Goal: Information Seeking & Learning: Learn about a topic

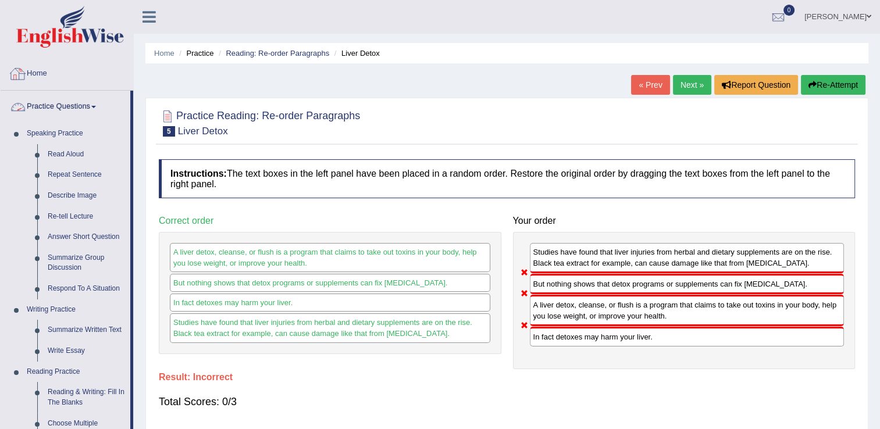
click at [54, 42] on img at bounding box center [70, 27] width 108 height 42
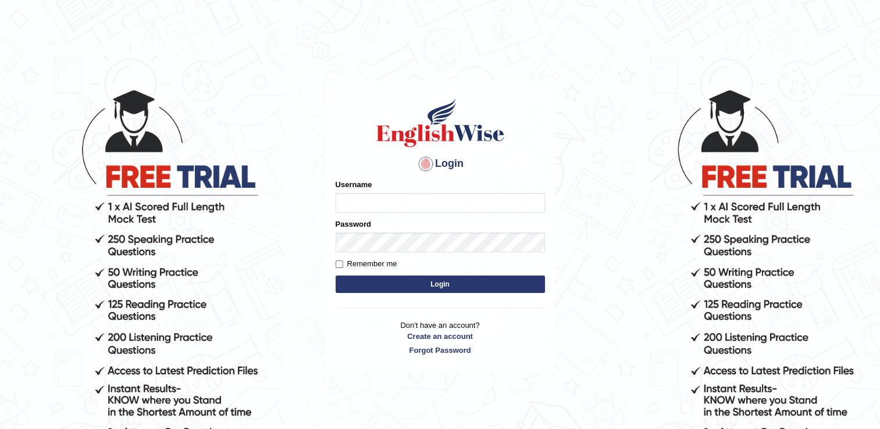
type input "david84"
click at [394, 281] on button "Login" at bounding box center [439, 284] width 209 height 17
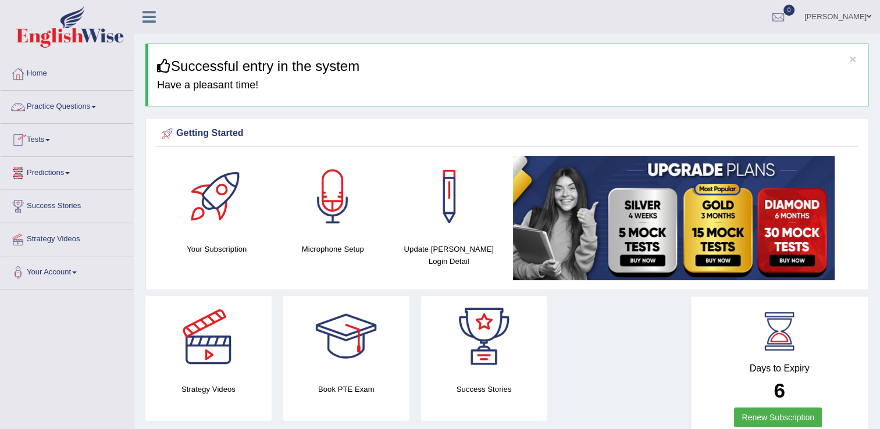
click at [74, 106] on link "Practice Questions" at bounding box center [67, 105] width 133 height 29
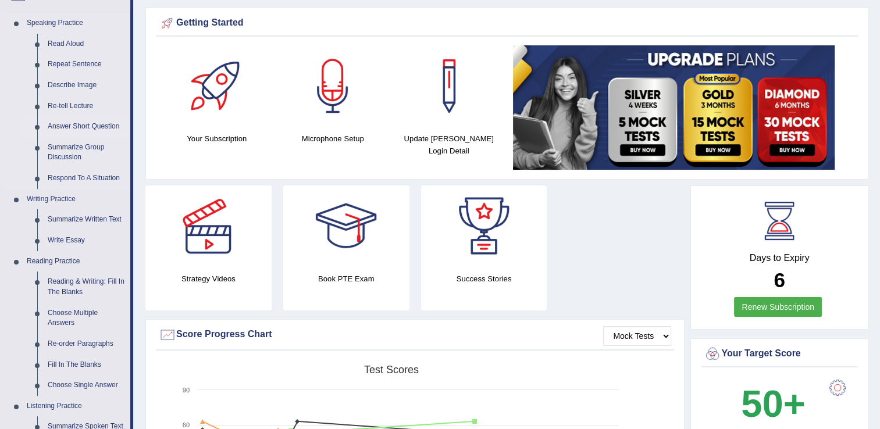
scroll to position [174, 0]
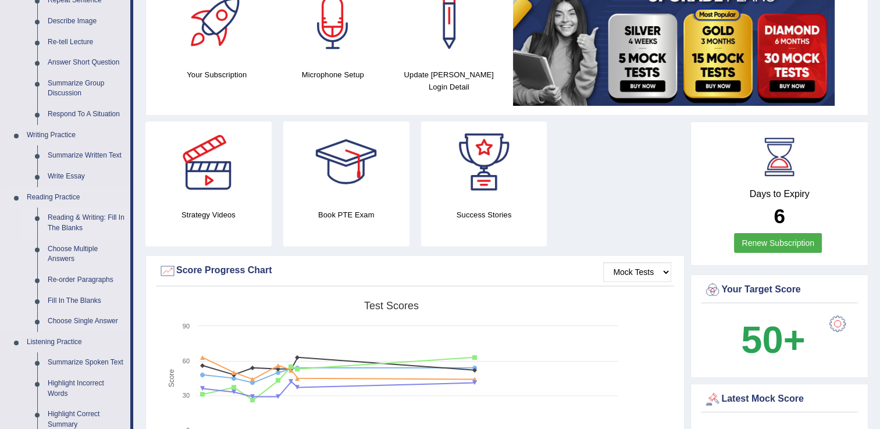
click at [64, 220] on link "Reading & Writing: Fill In The Blanks" at bounding box center [86, 223] width 88 height 31
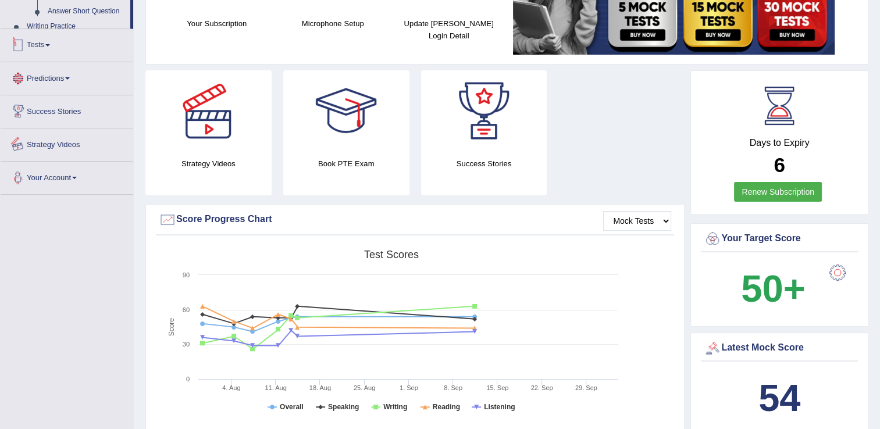
scroll to position [323, 0]
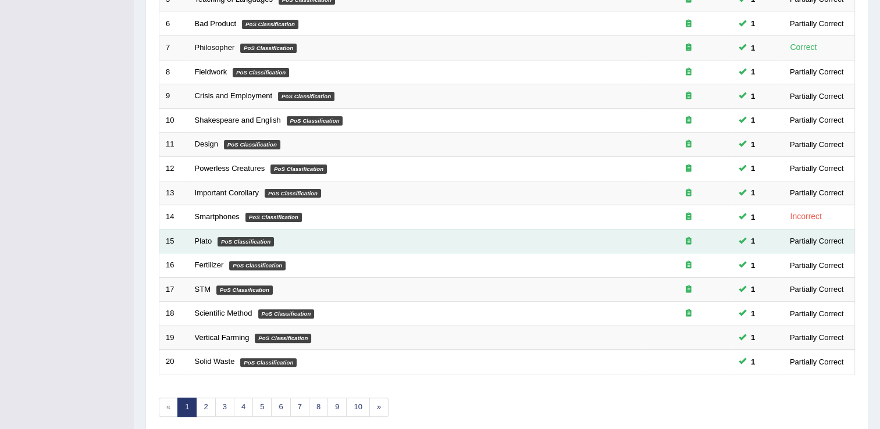
scroll to position [337, 0]
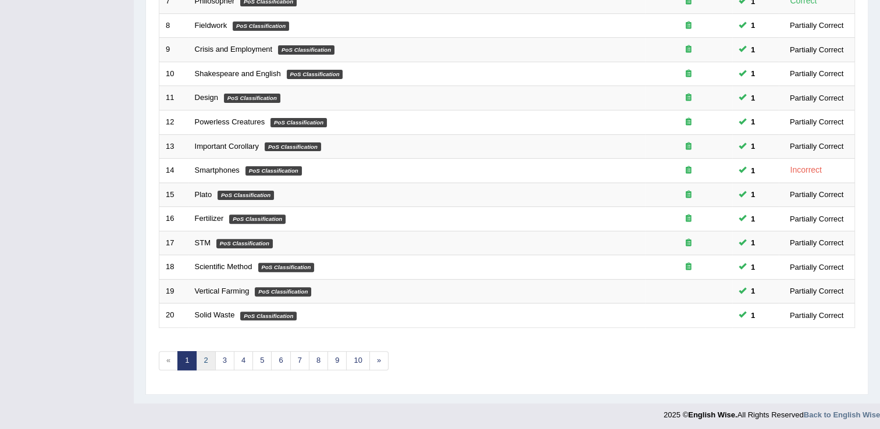
click at [202, 359] on link "2" at bounding box center [205, 360] width 19 height 19
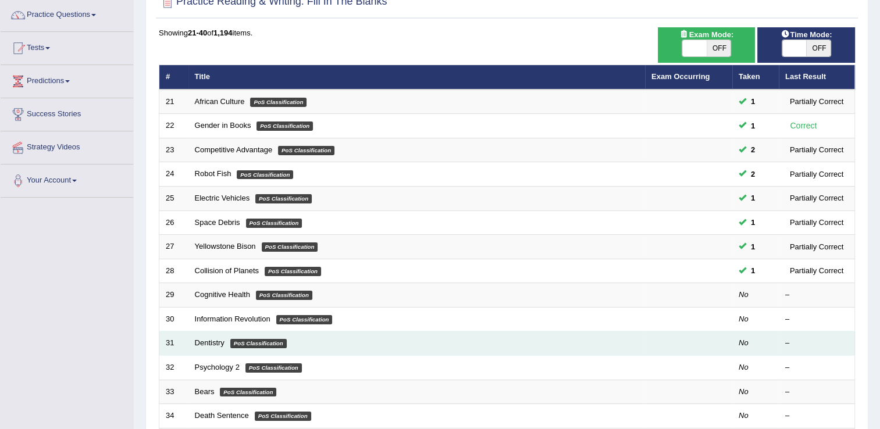
scroll to position [116, 0]
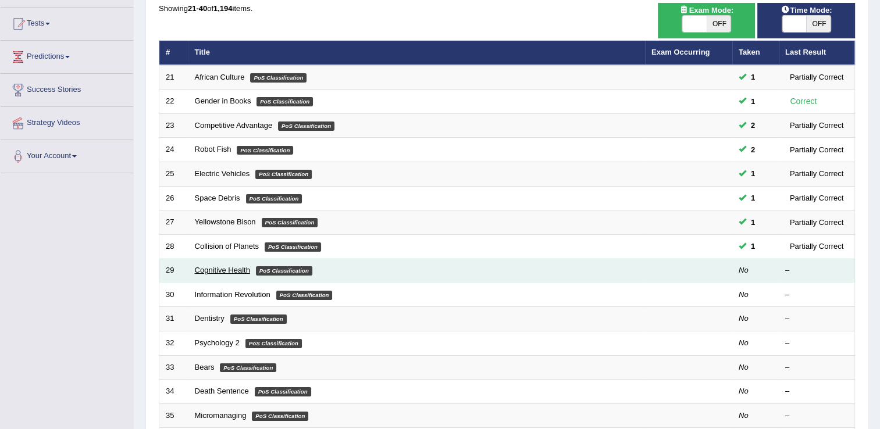
click at [207, 271] on link "Cognitive Health" at bounding box center [222, 270] width 55 height 9
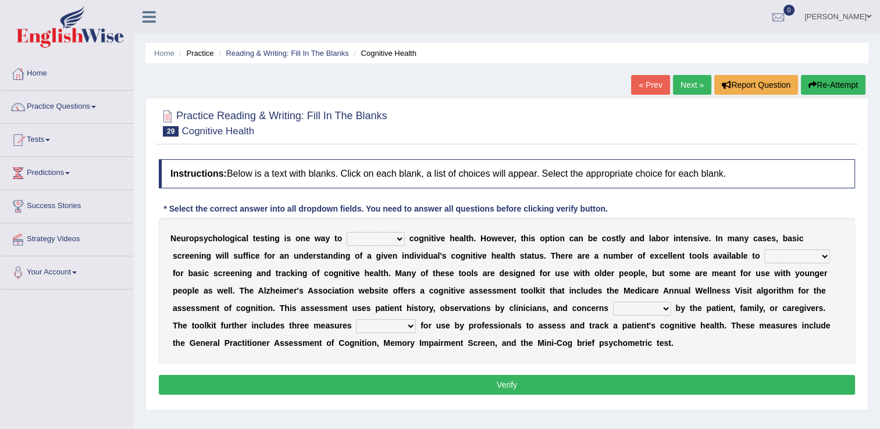
click at [358, 242] on select "obsess assess possess access" at bounding box center [375, 239] width 58 height 14
select select "access"
click at [346, 232] on select "obsess assess possess access" at bounding box center [375, 239] width 58 height 14
click at [764, 258] on select "stationers practitioners petitioners questioners" at bounding box center [797, 256] width 66 height 14
select select "practitioners"
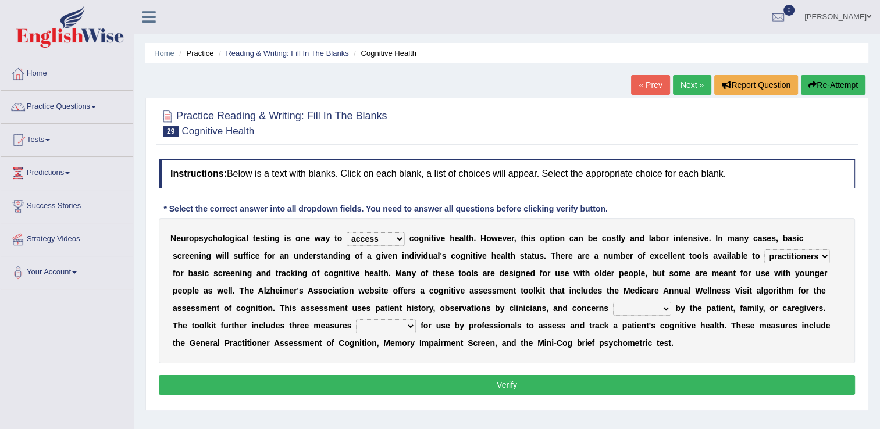
click at [764, 249] on select "stationers practitioners petitioners questioners" at bounding box center [797, 256] width 66 height 14
click at [613, 310] on select "raised rising arising praised" at bounding box center [642, 309] width 58 height 14
select select "rising"
click at [613, 302] on select "raised rising arising praised" at bounding box center [642, 309] width 58 height 14
click at [356, 320] on select "validated intimidated dilapidated antedated" at bounding box center [386, 326] width 60 height 14
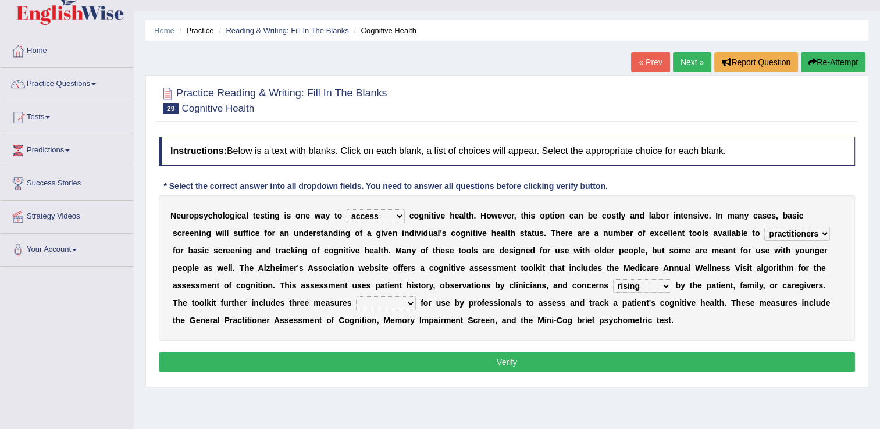
scroll to position [58, 0]
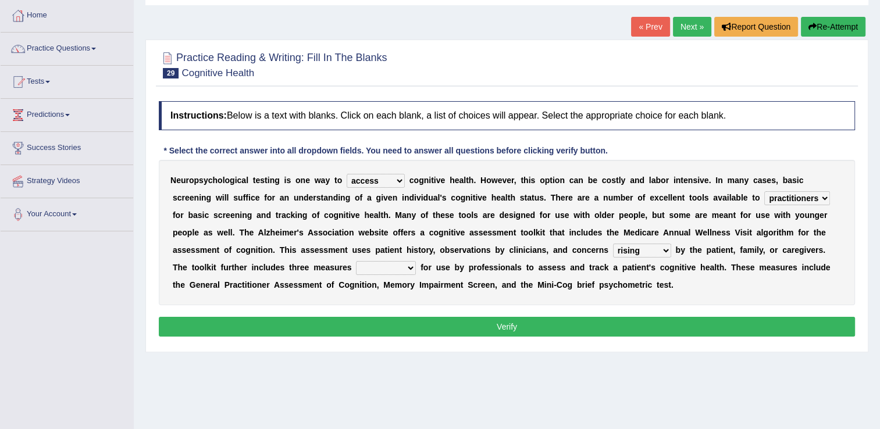
click at [356, 267] on select "validated intimidated dilapidated antedated" at bounding box center [386, 268] width 60 height 14
select select "antedated"
click at [356, 261] on select "validated intimidated dilapidated antedated" at bounding box center [386, 268] width 60 height 14
click at [326, 325] on button "Verify" at bounding box center [507, 327] width 696 height 20
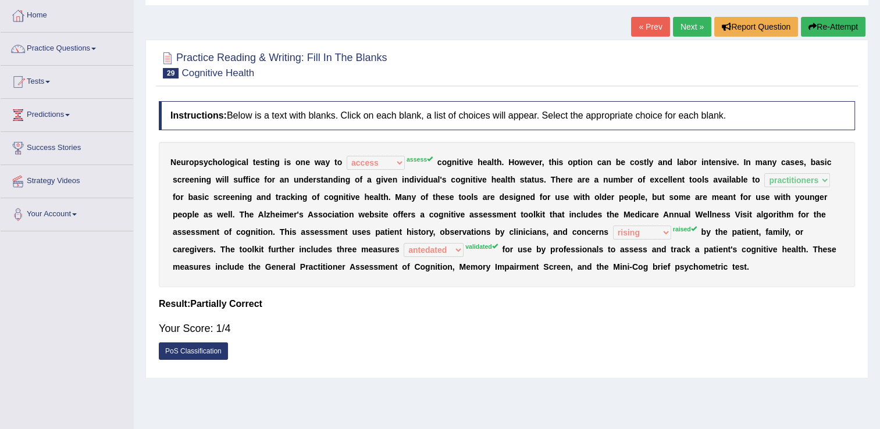
click at [698, 27] on link "Next »" at bounding box center [692, 27] width 38 height 20
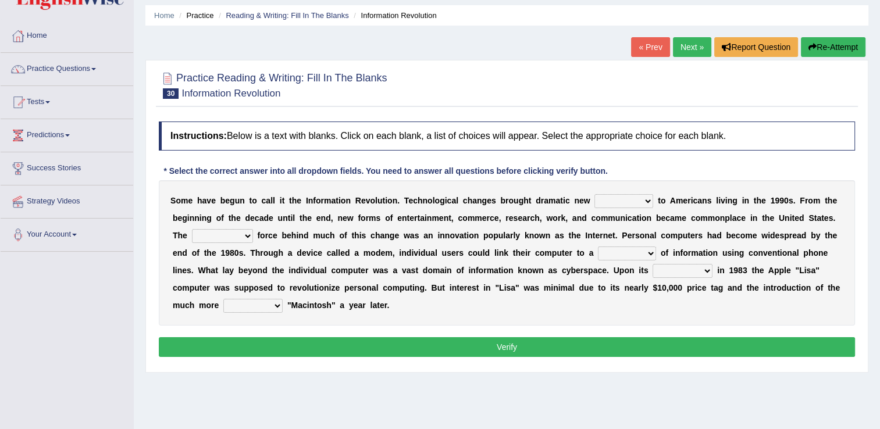
scroll to position [58, 0]
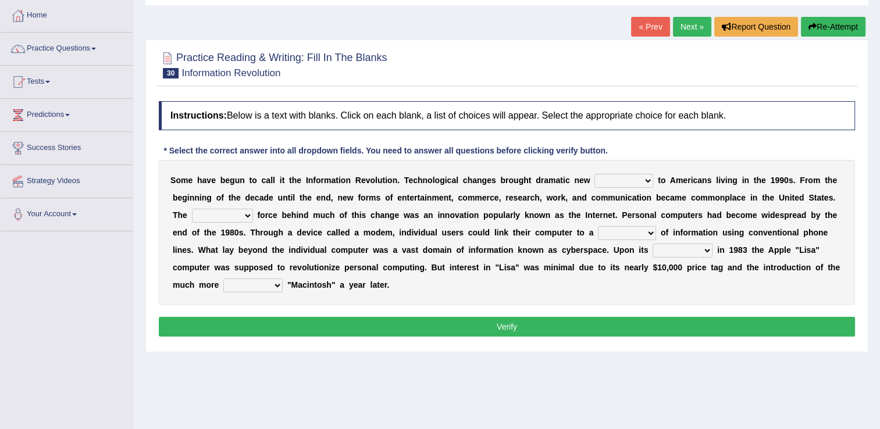
click at [594, 181] on select "challenges puzzles options confusion" at bounding box center [623, 181] width 59 height 14
select select "challenges"
click at [594, 174] on select "challenges puzzles options confusion" at bounding box center [623, 181] width 59 height 14
click at [253, 209] on select "unremitting uninspiring driving insinuating" at bounding box center [222, 216] width 61 height 14
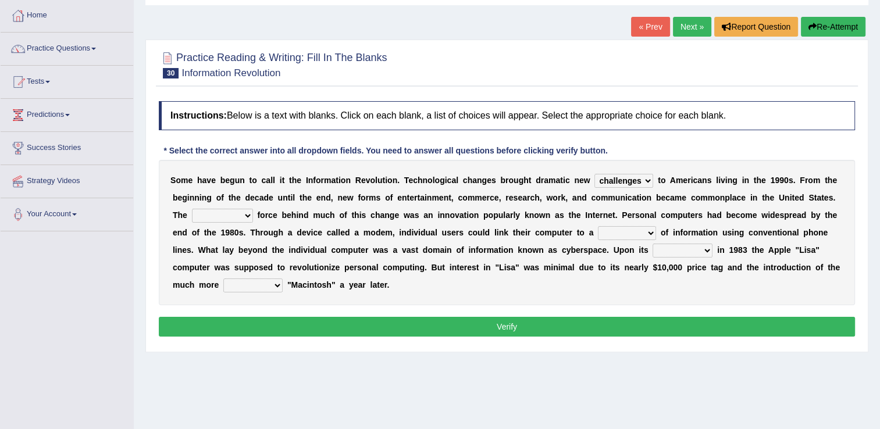
click at [253, 209] on select "unremitting uninspiring driving insinuating" at bounding box center [222, 216] width 61 height 14
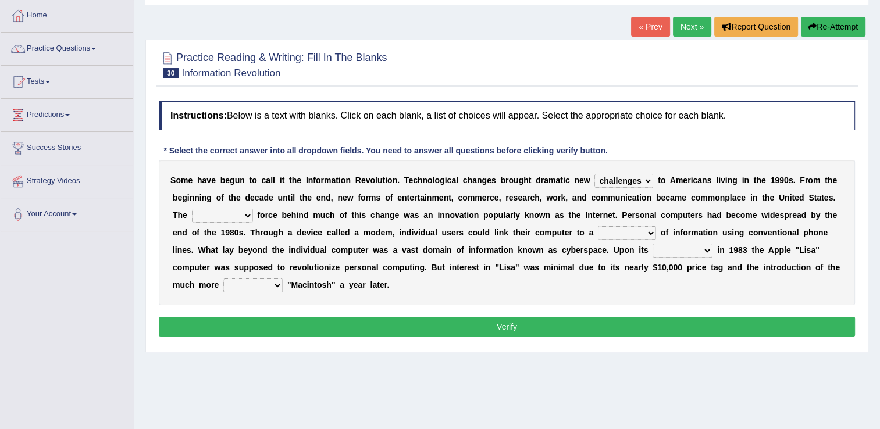
select select "insinuating"
click at [253, 209] on select "unremitting uninspiring driving insinuating" at bounding box center [222, 216] width 61 height 14
click at [598, 234] on select "magnitude bulk wealth volume" at bounding box center [627, 233] width 58 height 14
select select "volume"
click at [598, 226] on select "magnitude bulk wealth volume" at bounding box center [627, 233] width 58 height 14
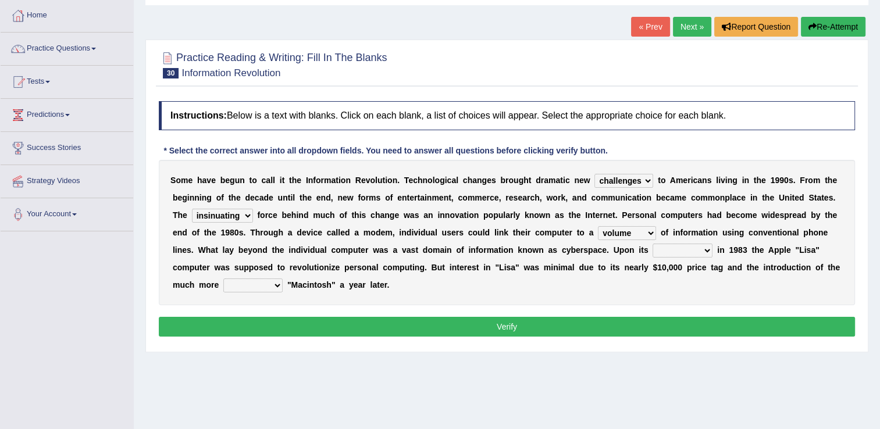
click at [652, 251] on select "relief release publication emission" at bounding box center [682, 251] width 60 height 14
select select "release"
click at [652, 244] on select "relief release publication emission" at bounding box center [682, 251] width 60 height 14
click at [652, 253] on select "relief release publication emission" at bounding box center [682, 251] width 60 height 14
click at [652, 252] on select "relief release publication emission" at bounding box center [682, 251] width 60 height 14
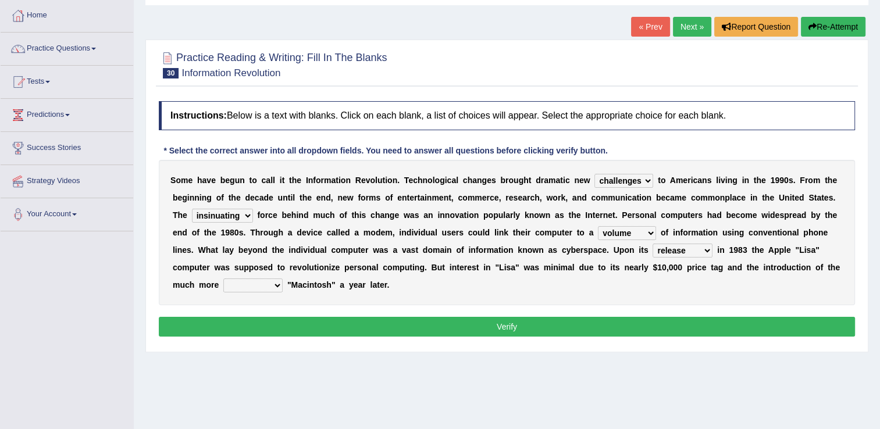
click at [283, 278] on select "convenient affordable advanced formidable" at bounding box center [252, 285] width 59 height 14
select select "affordable"
click at [283, 278] on select "convenient affordable advanced formidable" at bounding box center [252, 285] width 59 height 14
click at [686, 317] on button "Verify" at bounding box center [507, 327] width 696 height 20
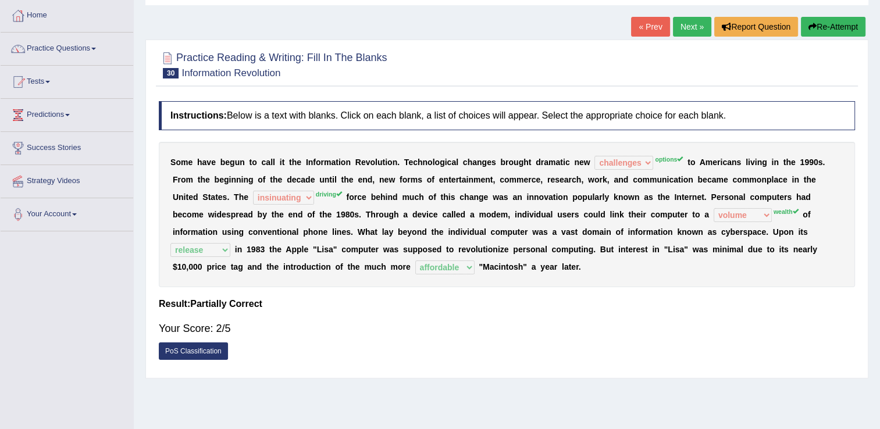
click at [681, 30] on link "Next »" at bounding box center [692, 27] width 38 height 20
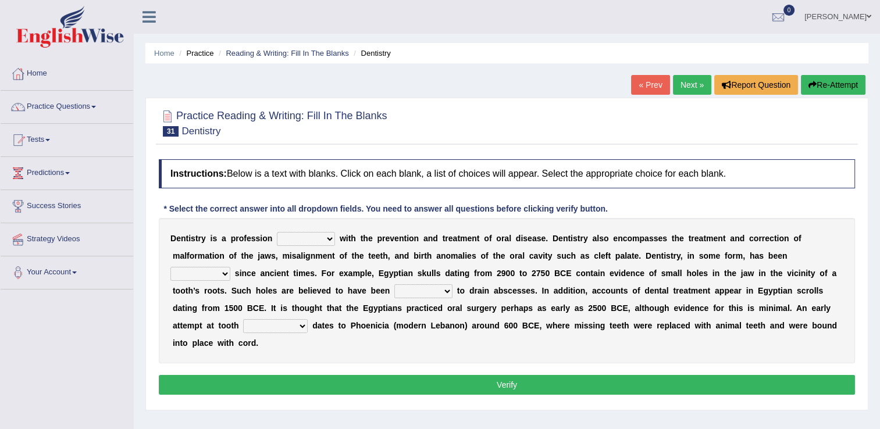
click at [291, 240] on select "agreed dealt concerned taken" at bounding box center [306, 239] width 58 height 14
select select "concerned"
click at [277, 232] on select "agreed dealt concerned taken" at bounding box center [306, 239] width 58 height 14
click at [230, 267] on select "criticized replaced practiced abandoned" at bounding box center [200, 274] width 60 height 14
select select "practiced"
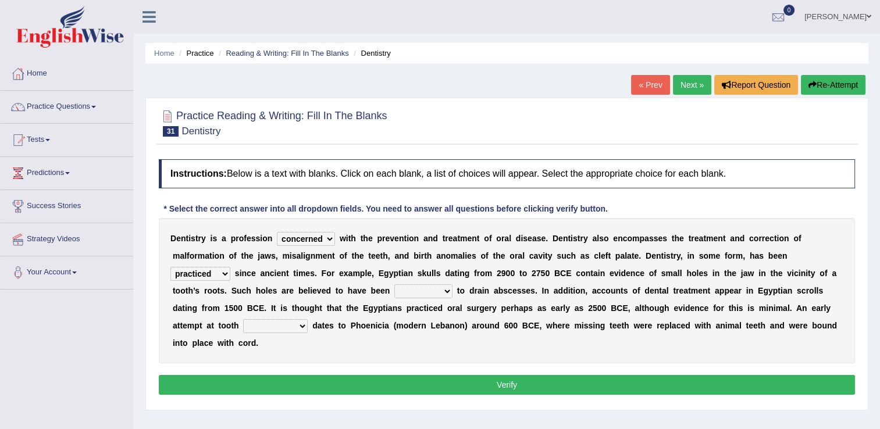
click at [230, 267] on select "criticized replaced practiced abandoned" at bounding box center [200, 274] width 60 height 14
click at [394, 290] on select "fluctuated laminated drilled sealed" at bounding box center [423, 291] width 58 height 14
select select "drilled"
click at [394, 284] on select "fluctuated laminated drilled sealed" at bounding box center [423, 291] width 58 height 14
click at [308, 319] on select "reparation sacrament restitution replacement" at bounding box center [275, 326] width 65 height 14
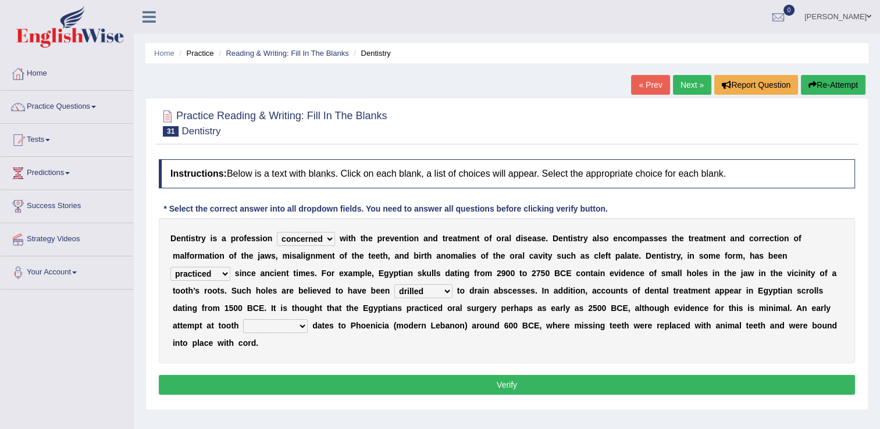
select select "replacement"
click at [308, 319] on select "reparation sacrament restitution replacement" at bounding box center [275, 326] width 65 height 14
click at [618, 375] on button "Verify" at bounding box center [507, 385] width 696 height 20
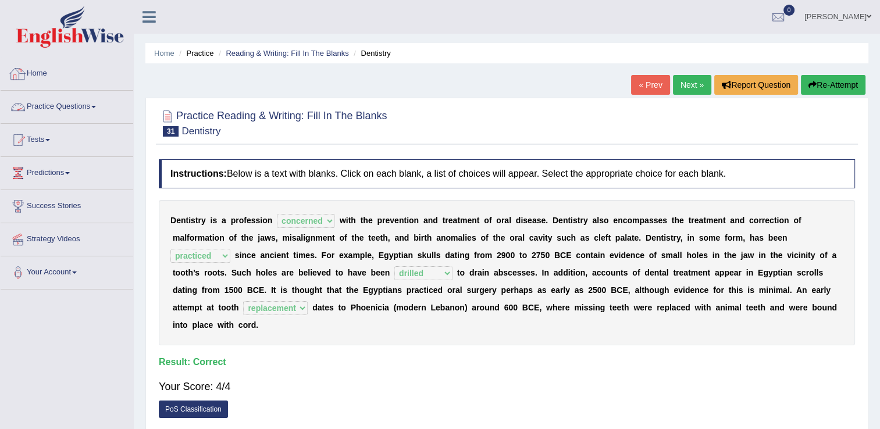
click at [51, 113] on link "Practice Questions" at bounding box center [67, 105] width 133 height 29
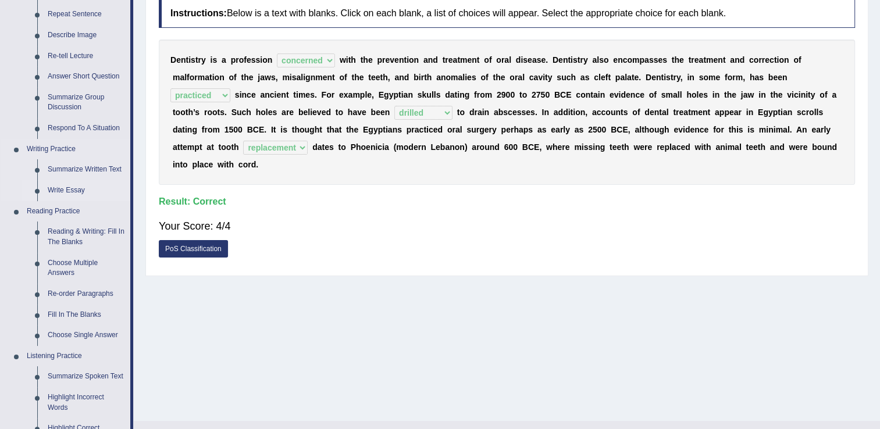
scroll to position [174, 0]
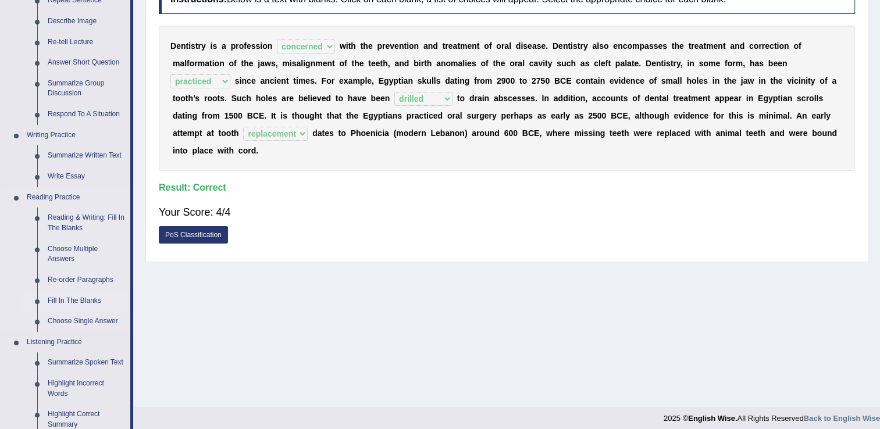
click at [66, 302] on link "Fill In The Blanks" at bounding box center [86, 301] width 88 height 21
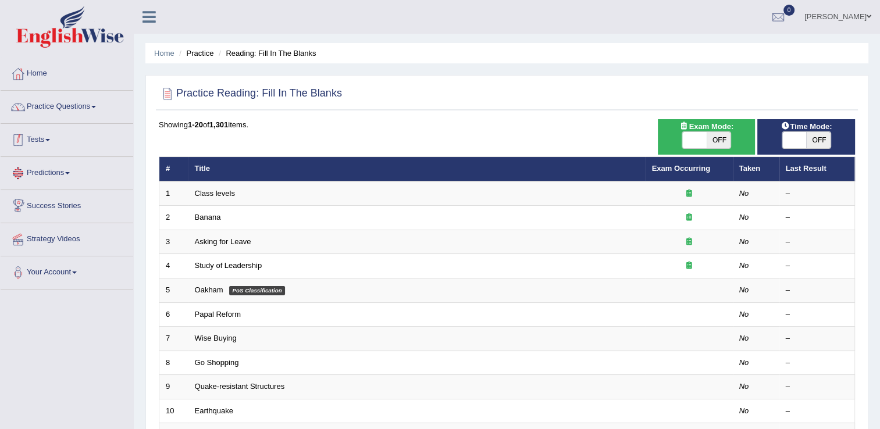
click at [72, 111] on link "Practice Questions" at bounding box center [67, 105] width 133 height 29
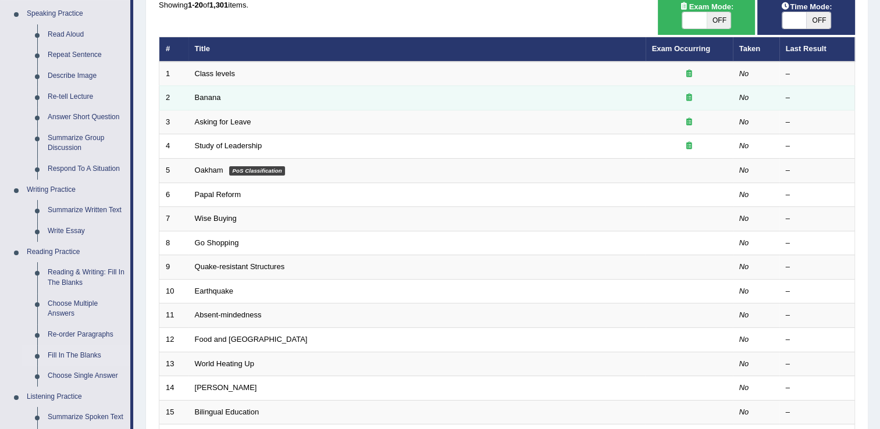
scroll to position [58, 0]
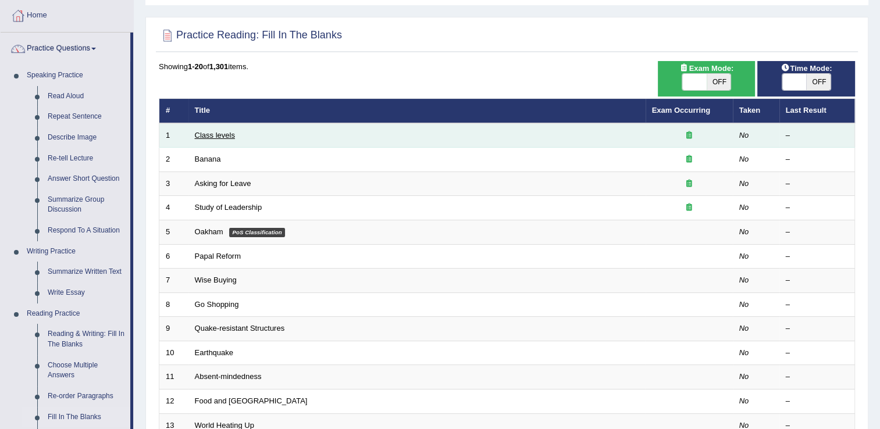
click at [213, 136] on link "Class levels" at bounding box center [215, 135] width 40 height 9
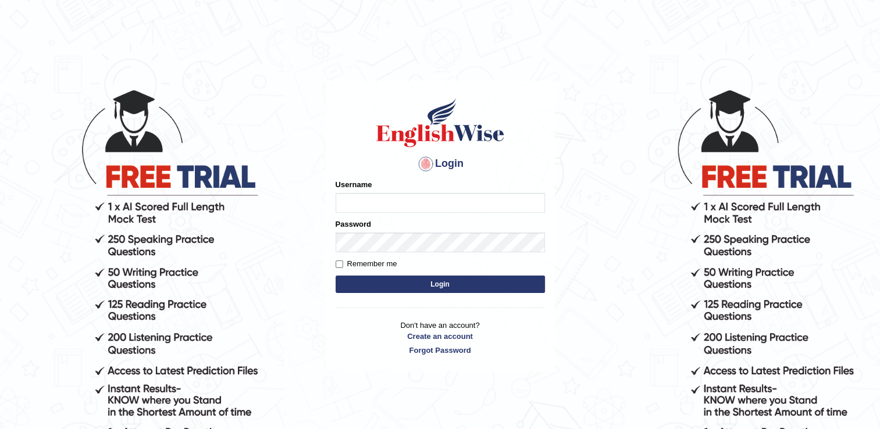
type input "david84"
click at [398, 282] on button "Login" at bounding box center [439, 284] width 209 height 17
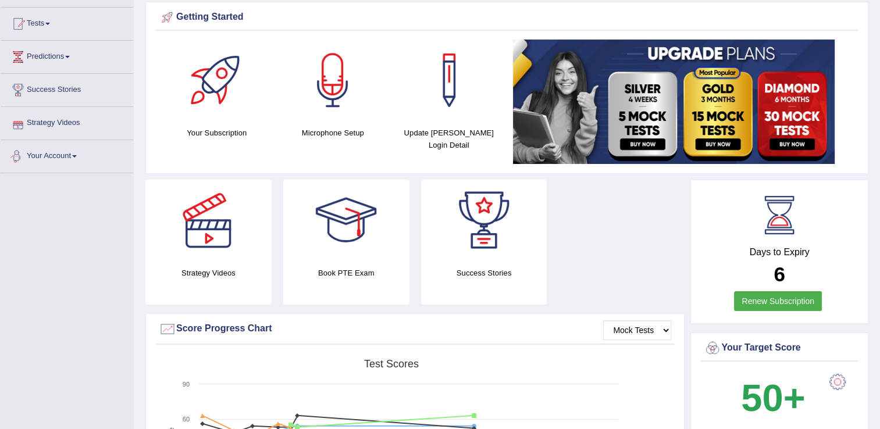
scroll to position [58, 0]
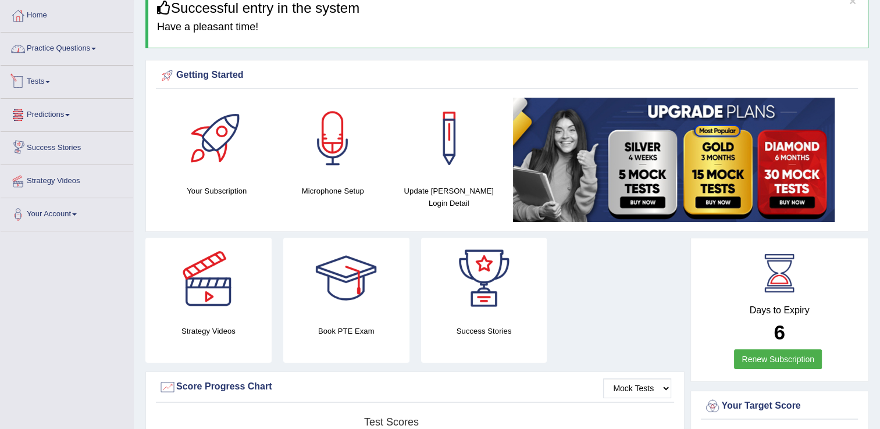
click at [57, 48] on link "Practice Questions" at bounding box center [67, 47] width 133 height 29
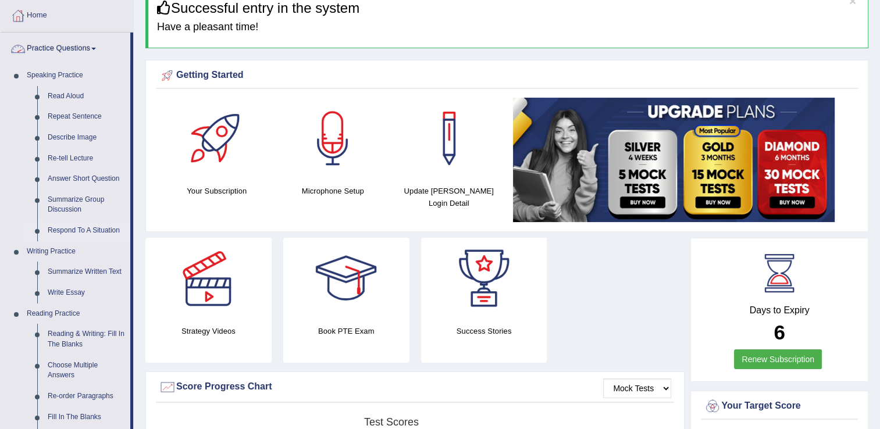
scroll to position [174, 0]
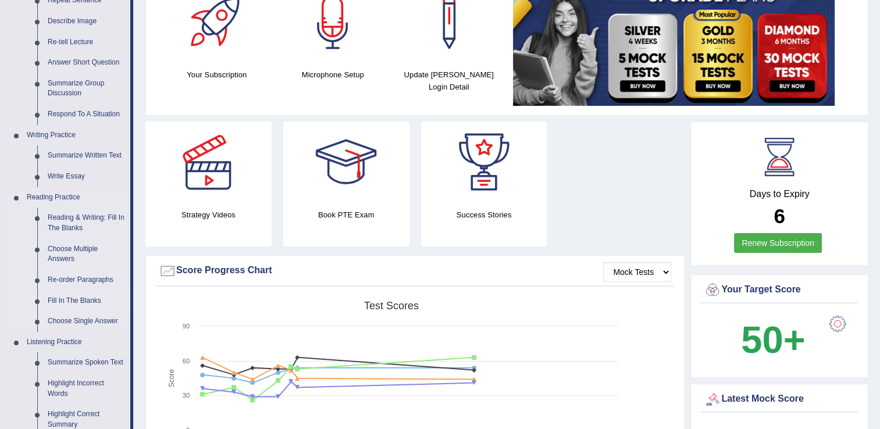
click at [70, 296] on link "Fill In The Blanks" at bounding box center [86, 301] width 88 height 21
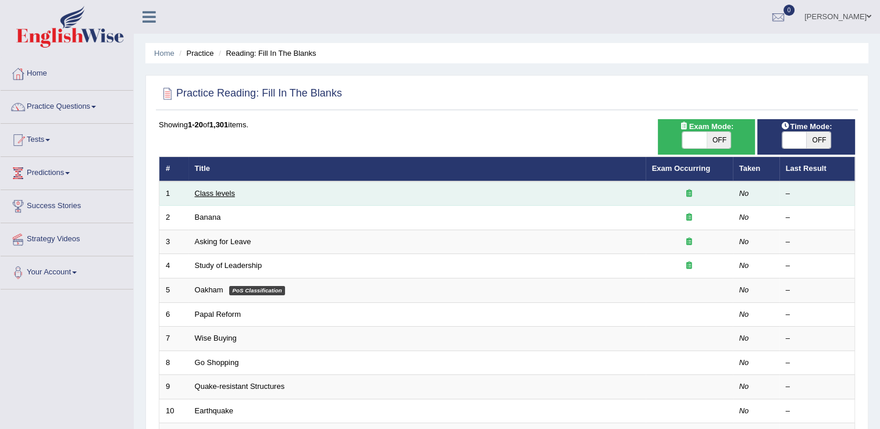
click at [216, 194] on link "Class levels" at bounding box center [215, 193] width 40 height 9
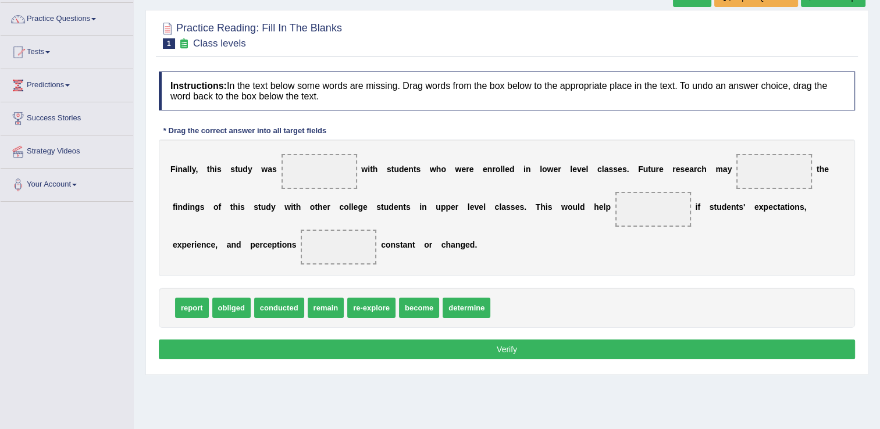
scroll to position [116, 0]
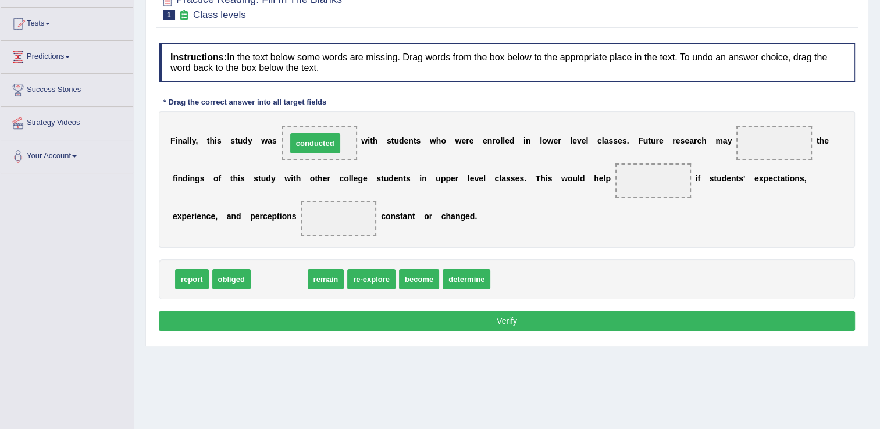
drag, startPoint x: 288, startPoint y: 283, endPoint x: 324, endPoint y: 147, distance: 140.7
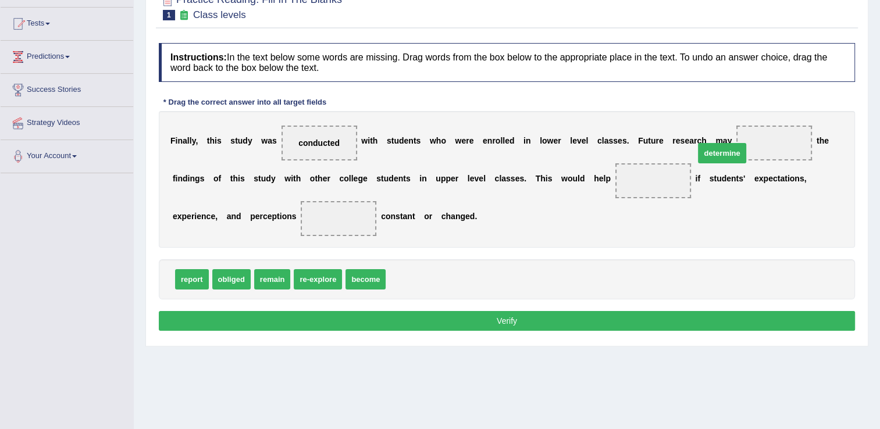
drag, startPoint x: 401, startPoint y: 280, endPoint x: 733, endPoint y: 149, distance: 356.8
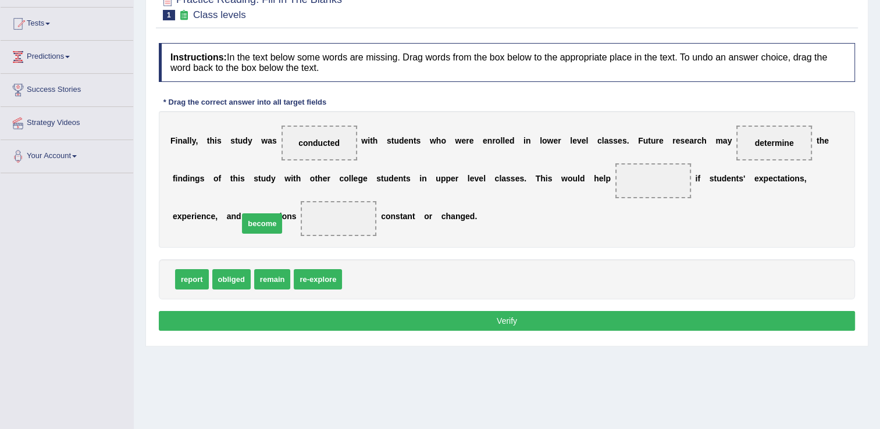
drag, startPoint x: 365, startPoint y: 278, endPoint x: 260, endPoint y: 222, distance: 118.6
drag, startPoint x: 198, startPoint y: 284, endPoint x: 561, endPoint y: 173, distance: 379.9
click at [477, 326] on button "Verify" at bounding box center [507, 321] width 696 height 20
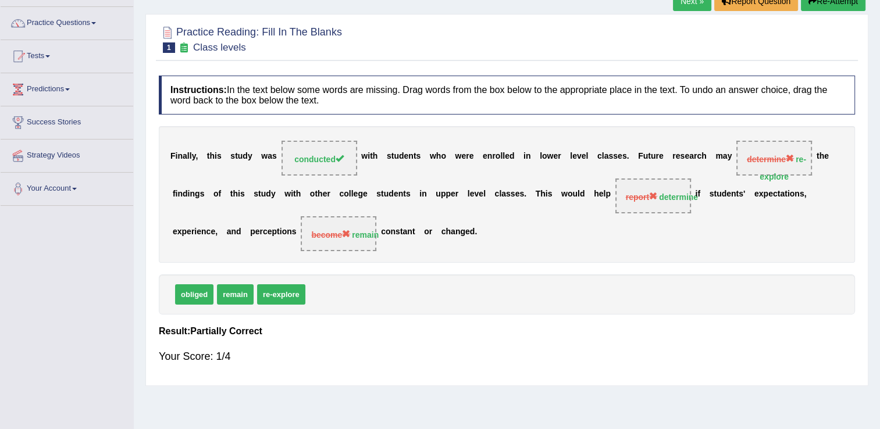
scroll to position [58, 0]
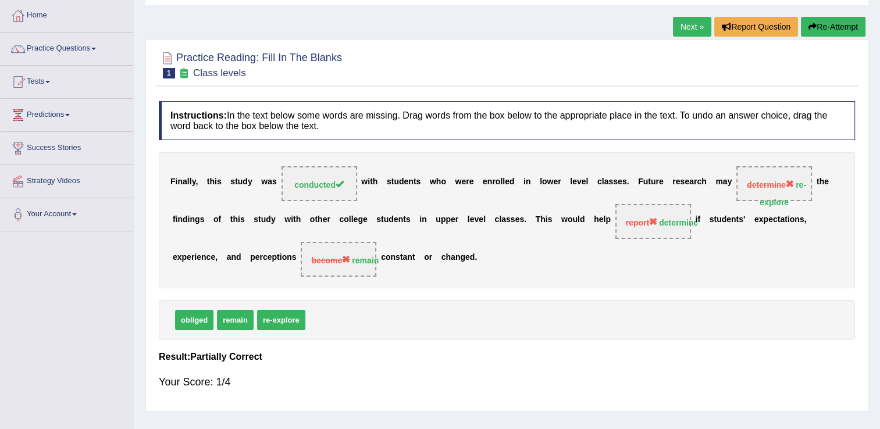
click at [687, 28] on link "Next »" at bounding box center [692, 27] width 38 height 20
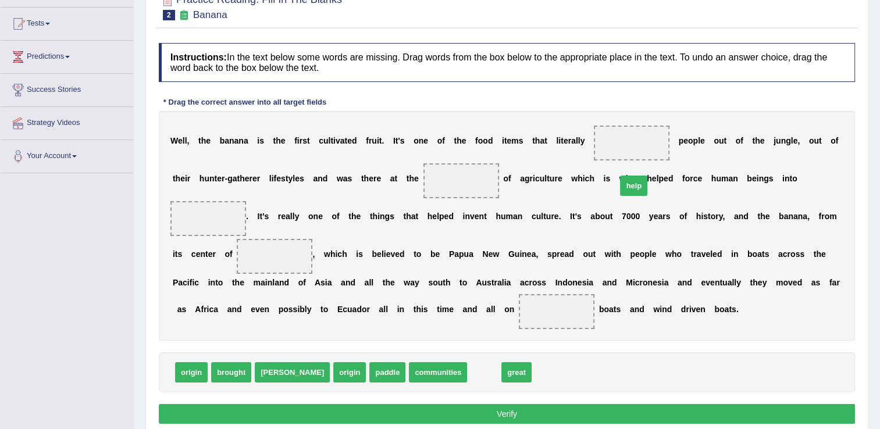
drag, startPoint x: 427, startPoint y: 356, endPoint x: 581, endPoint y: 152, distance: 255.6
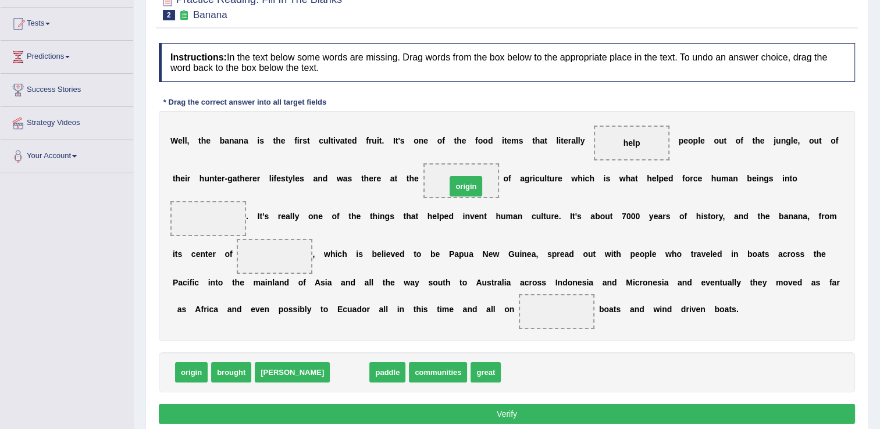
drag, startPoint x: 319, startPoint y: 338, endPoint x: 417, endPoint y: 165, distance: 199.2
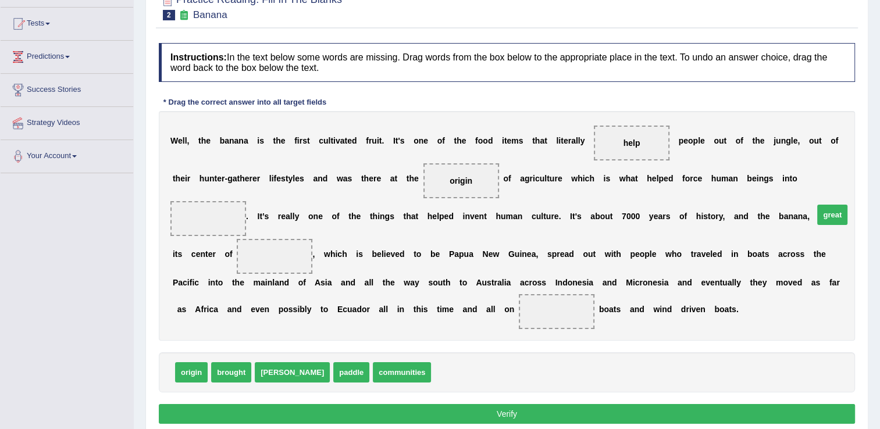
drag, startPoint x: 396, startPoint y: 355, endPoint x: 779, endPoint y: 198, distance: 413.7
drag, startPoint x: 794, startPoint y: 213, endPoint x: 774, endPoint y: 143, distance: 73.1
click at [270, 176] on span "great" at bounding box center [254, 186] width 31 height 21
drag, startPoint x: 797, startPoint y: 219, endPoint x: 762, endPoint y: 181, distance: 51.4
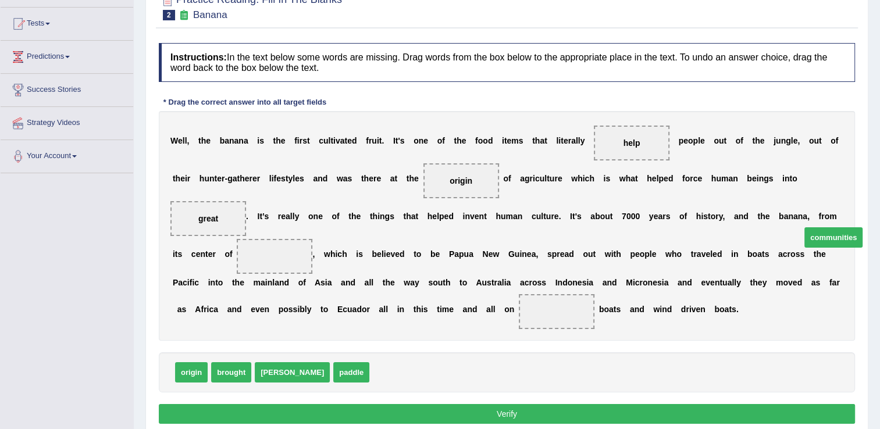
drag, startPoint x: 342, startPoint y: 353, endPoint x: 779, endPoint y: 218, distance: 457.5
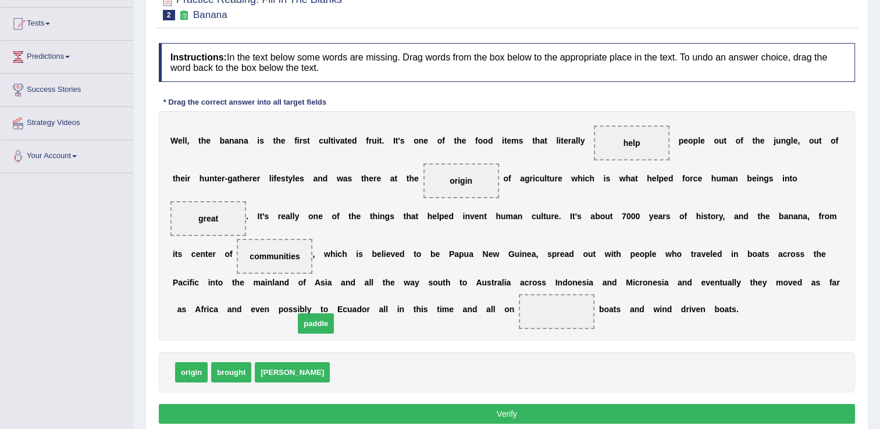
drag, startPoint x: 305, startPoint y: 353, endPoint x: 270, endPoint y: 298, distance: 64.8
click at [355, 404] on button "Verify" at bounding box center [507, 414] width 696 height 20
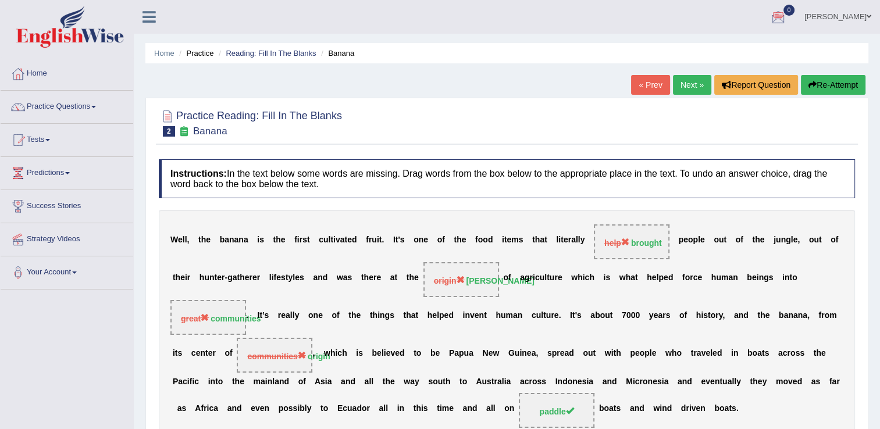
click at [691, 89] on link "Next »" at bounding box center [692, 85] width 38 height 20
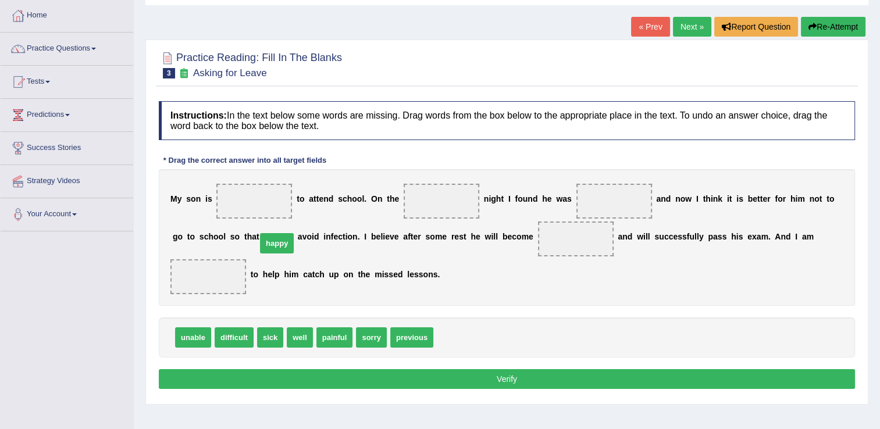
drag, startPoint x: 416, startPoint y: 295, endPoint x: 246, endPoint y: 207, distance: 191.6
drag, startPoint x: 234, startPoint y: 194, endPoint x: 283, endPoint y: 221, distance: 55.2
click at [298, 233] on div "M y s o n i s happy t o a t t e n d s c h o o l . O n t h e n i g h t I f o u n…" at bounding box center [507, 237] width 696 height 137
drag, startPoint x: 249, startPoint y: 199, endPoint x: 473, endPoint y: 331, distance: 259.8
drag, startPoint x: 271, startPoint y: 312, endPoint x: 252, endPoint y: 208, distance: 106.4
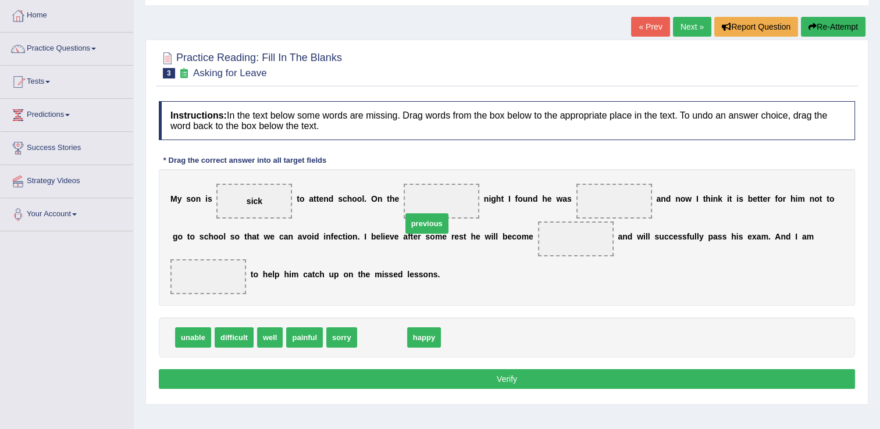
drag, startPoint x: 376, startPoint y: 317, endPoint x: 420, endPoint y: 203, distance: 122.4
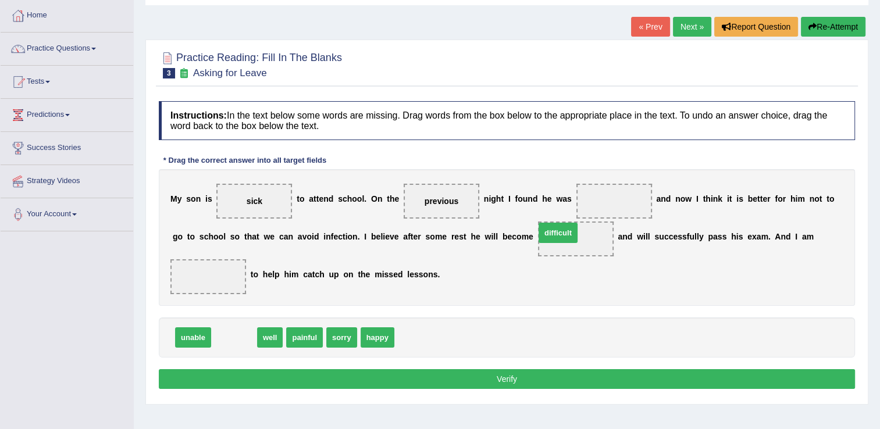
drag, startPoint x: 234, startPoint y: 319, endPoint x: 591, endPoint y: 199, distance: 377.1
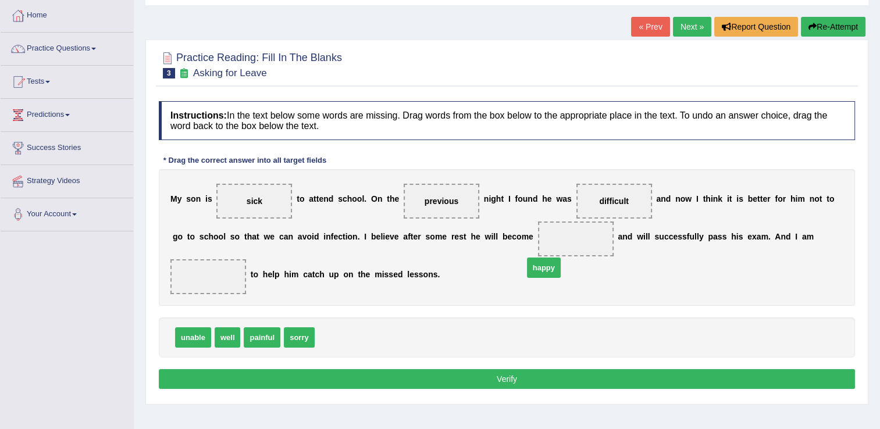
drag, startPoint x: 331, startPoint y: 317, endPoint x: 533, endPoint y: 249, distance: 213.6
drag, startPoint x: 249, startPoint y: 202, endPoint x: 333, endPoint y: 321, distance: 145.2
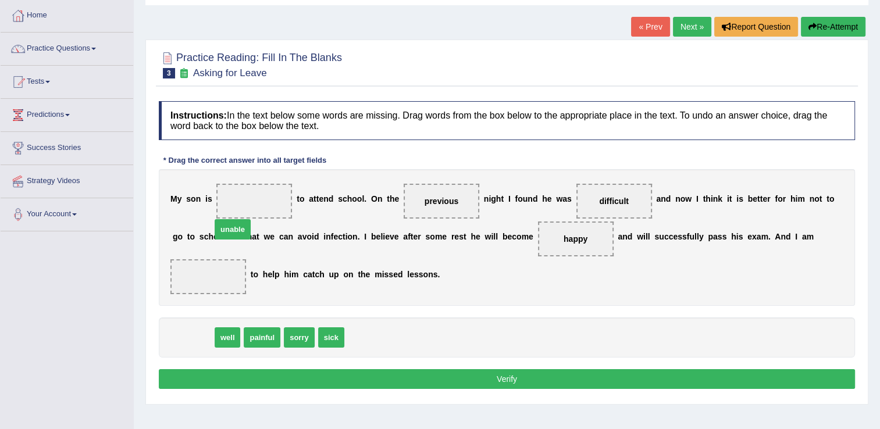
drag, startPoint x: 195, startPoint y: 312, endPoint x: 241, endPoint y: 196, distance: 124.5
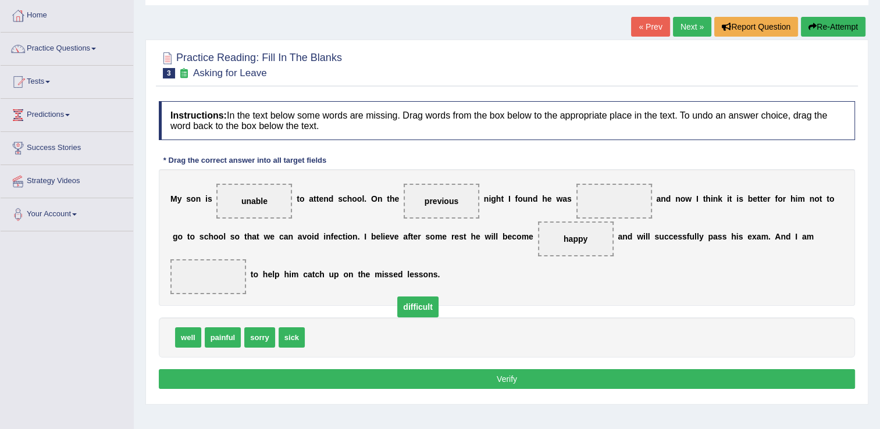
drag, startPoint x: 595, startPoint y: 200, endPoint x: 375, endPoint y: 322, distance: 251.9
drag, startPoint x: 300, startPoint y: 313, endPoint x: 588, endPoint y: 206, distance: 307.6
drag, startPoint x: 521, startPoint y: 233, endPoint x: 795, endPoint y: 234, distance: 274.4
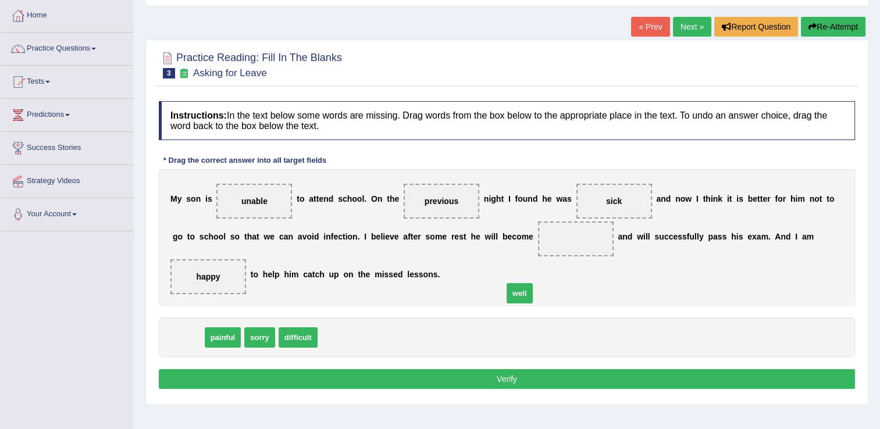
drag, startPoint x: 192, startPoint y: 320, endPoint x: 533, endPoint y: 258, distance: 346.3
click at [492, 369] on button "Verify" at bounding box center [507, 379] width 696 height 20
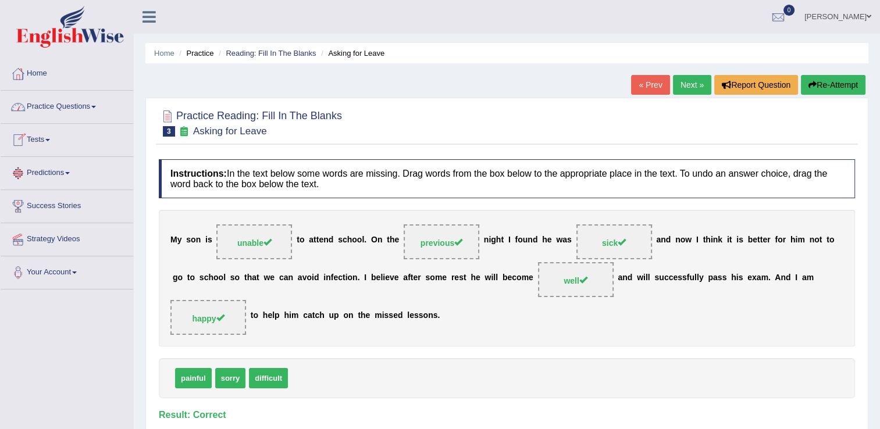
click at [63, 112] on link "Practice Questions" at bounding box center [67, 105] width 133 height 29
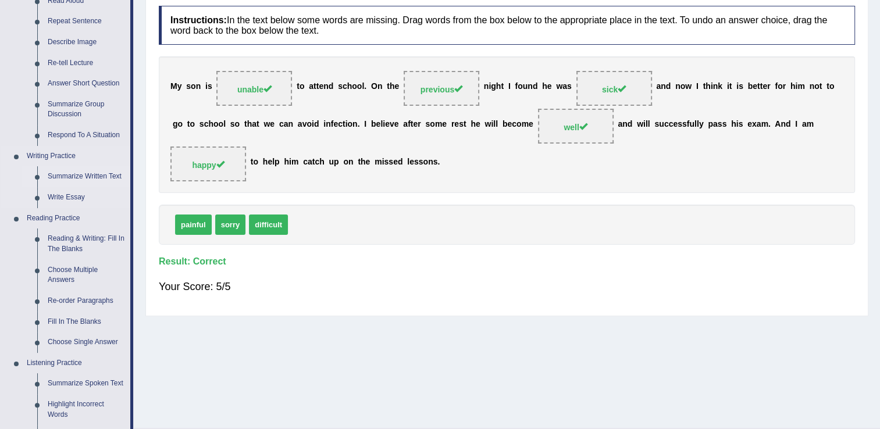
scroll to position [174, 0]
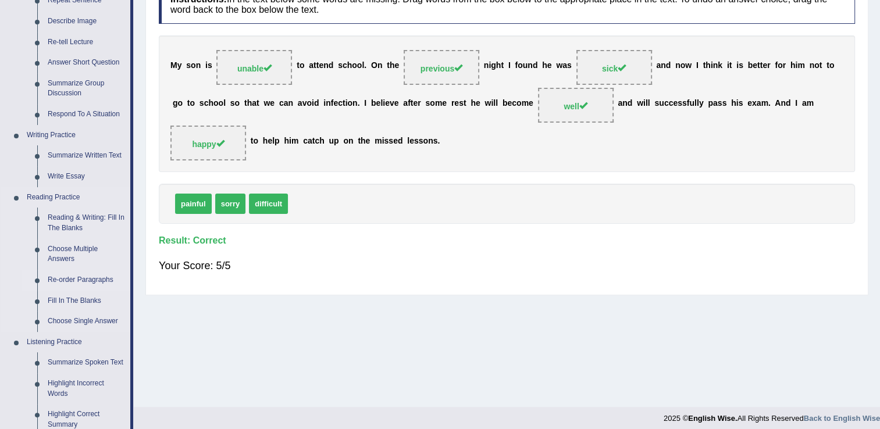
click at [80, 278] on link "Re-order Paragraphs" at bounding box center [86, 280] width 88 height 21
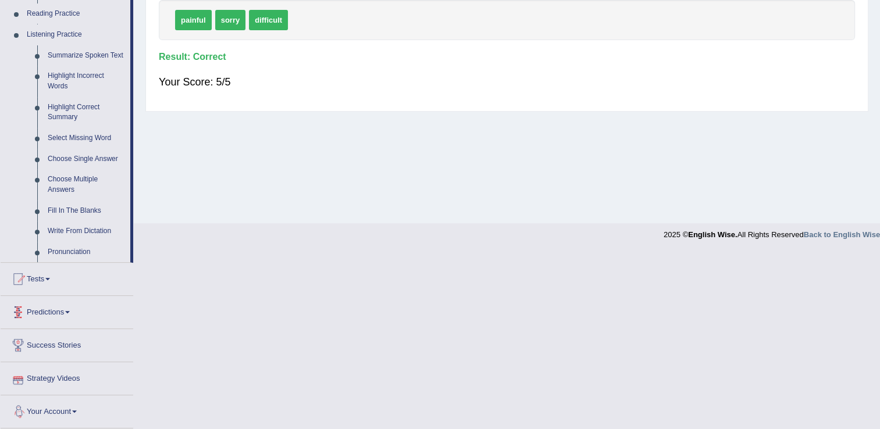
scroll to position [402, 0]
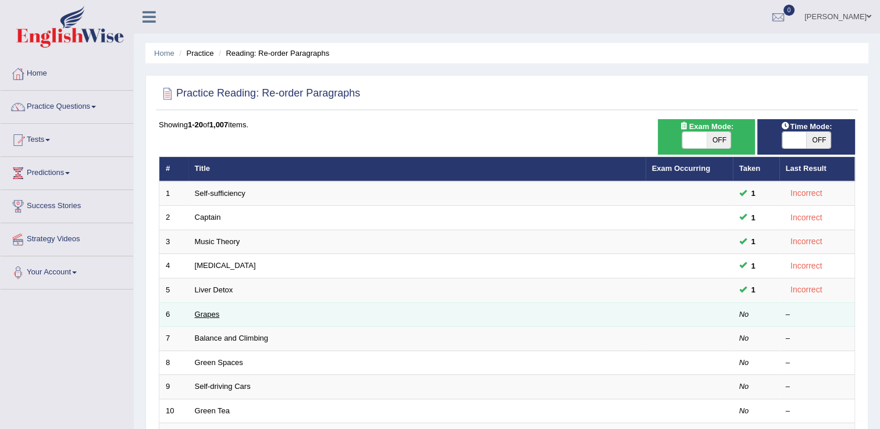
click at [198, 315] on link "Grapes" at bounding box center [207, 314] width 25 height 9
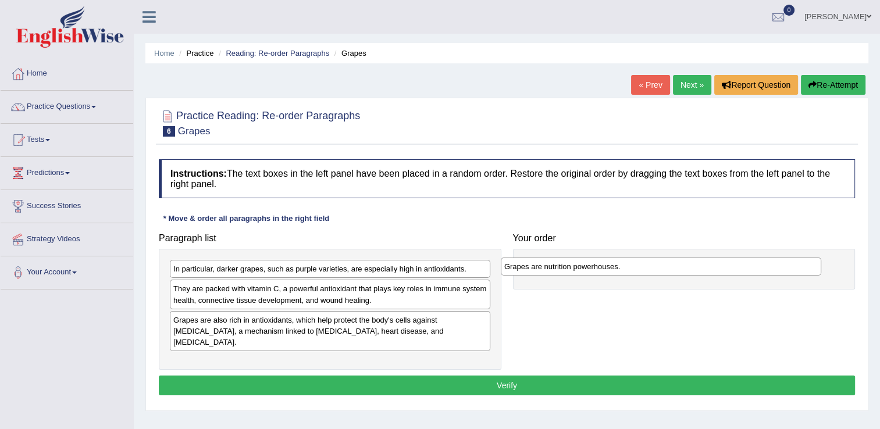
drag, startPoint x: 218, startPoint y: 273, endPoint x: 543, endPoint y: 270, distance: 325.0
click at [553, 270] on div "Grapes are nutrition powerhouses." at bounding box center [661, 267] width 320 height 18
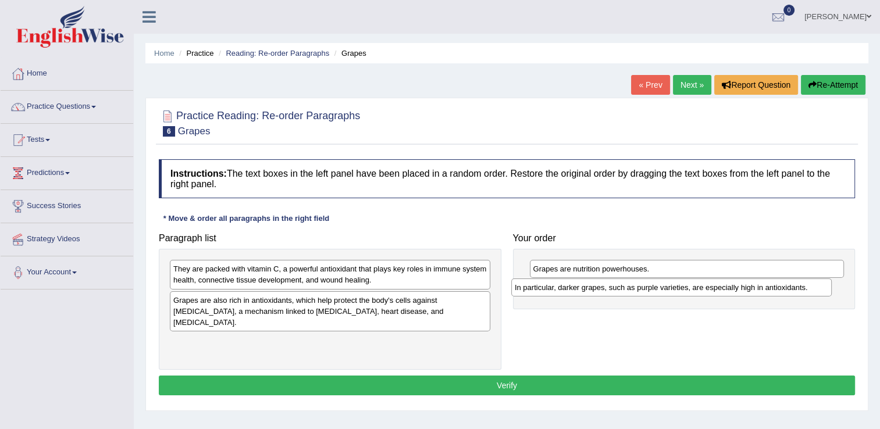
drag, startPoint x: 249, startPoint y: 273, endPoint x: 591, endPoint y: 292, distance: 343.0
click at [591, 292] on div "In particular, darker grapes, such as purple varieties, are especially high in …" at bounding box center [671, 287] width 320 height 18
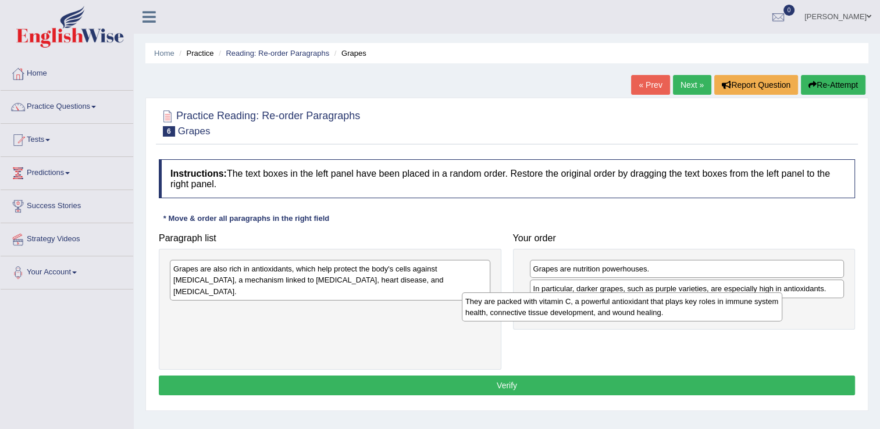
drag, startPoint x: 279, startPoint y: 276, endPoint x: 567, endPoint y: 311, distance: 290.5
click at [567, 311] on div "They are packed with vitamin C, a powerful antioxidant that plays key roles in …" at bounding box center [622, 306] width 320 height 29
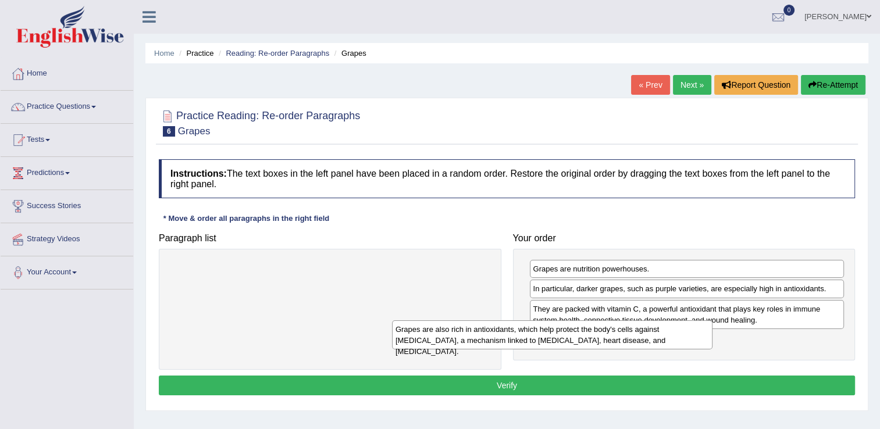
drag, startPoint x: 395, startPoint y: 278, endPoint x: 652, endPoint y: 347, distance: 265.6
click at [651, 347] on div "Grapes are also rich in antioxidants, which help protect the body's cells again…" at bounding box center [552, 334] width 320 height 29
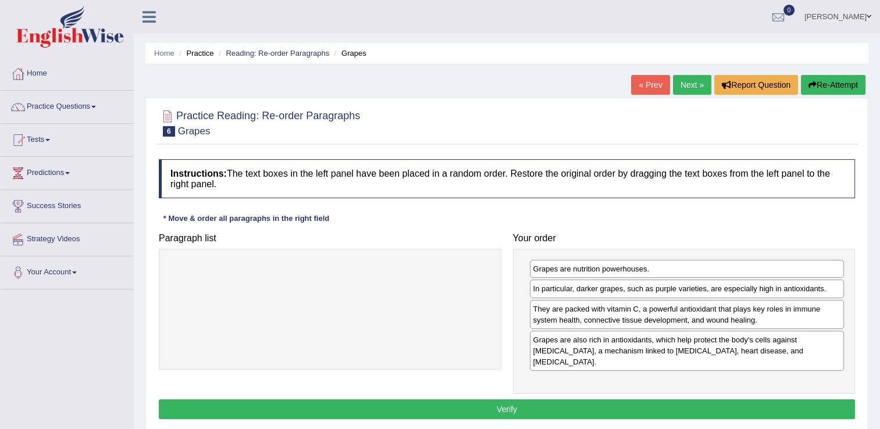
click at [572, 399] on button "Verify" at bounding box center [507, 409] width 696 height 20
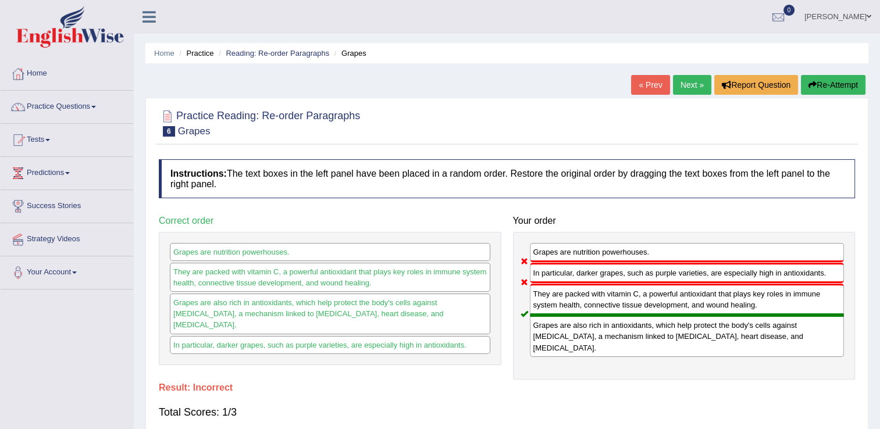
click at [695, 86] on link "Next »" at bounding box center [692, 85] width 38 height 20
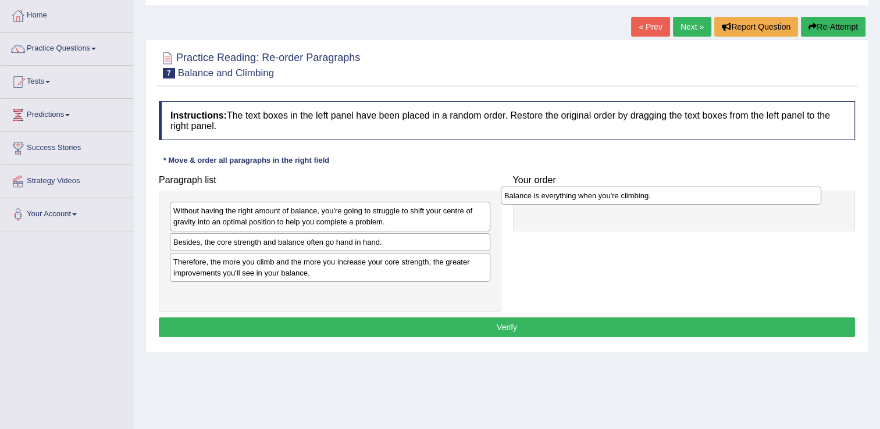
drag, startPoint x: 256, startPoint y: 240, endPoint x: 607, endPoint y: 197, distance: 353.8
click at [607, 197] on div "Balance is everything when you're climbing." at bounding box center [661, 196] width 320 height 18
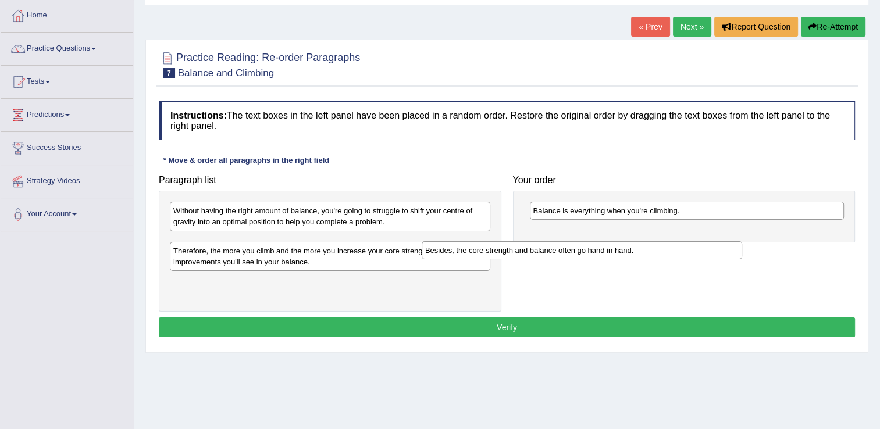
drag, startPoint x: 241, startPoint y: 243, endPoint x: 535, endPoint y: 234, distance: 293.7
click at [535, 241] on div "Besides, the core strength and balance often go hand in hand." at bounding box center [581, 250] width 320 height 18
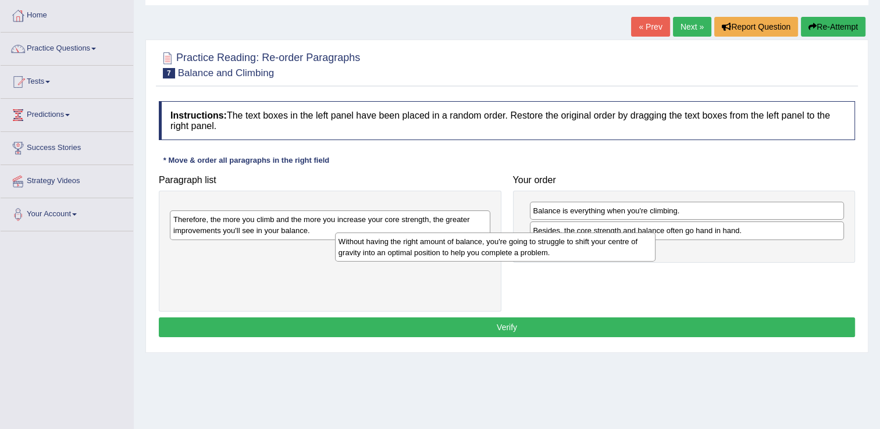
drag, startPoint x: 409, startPoint y: 224, endPoint x: 606, endPoint y: 259, distance: 199.6
click at [606, 258] on div "Without having the right amount of balance, you're going to struggle to shift y…" at bounding box center [495, 247] width 320 height 29
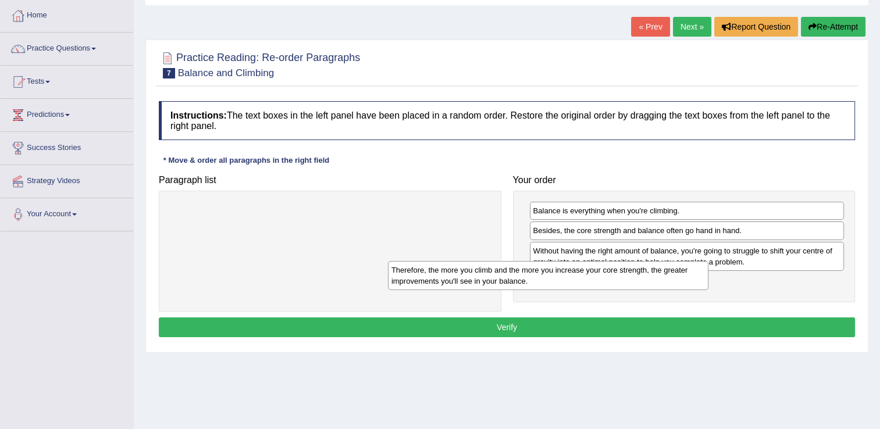
drag, startPoint x: 387, startPoint y: 233, endPoint x: 649, endPoint y: 296, distance: 269.2
click at [649, 290] on div "Therefore, the more you climb and the more you increase your core strength, the…" at bounding box center [548, 275] width 320 height 29
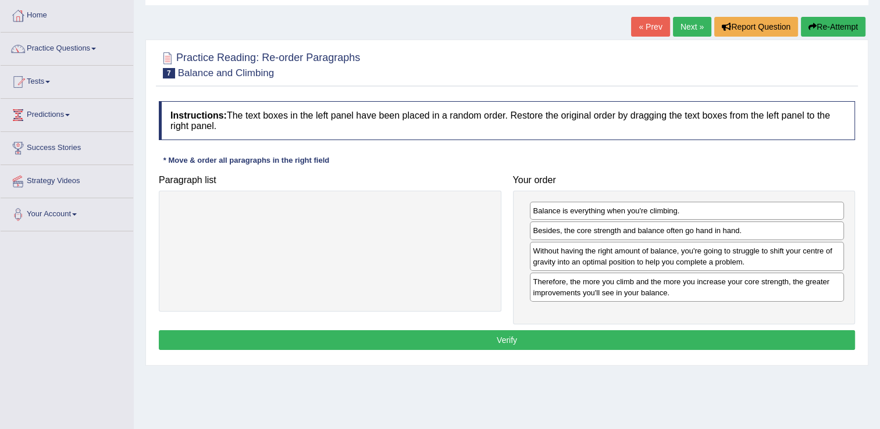
click at [509, 334] on button "Verify" at bounding box center [507, 340] width 696 height 20
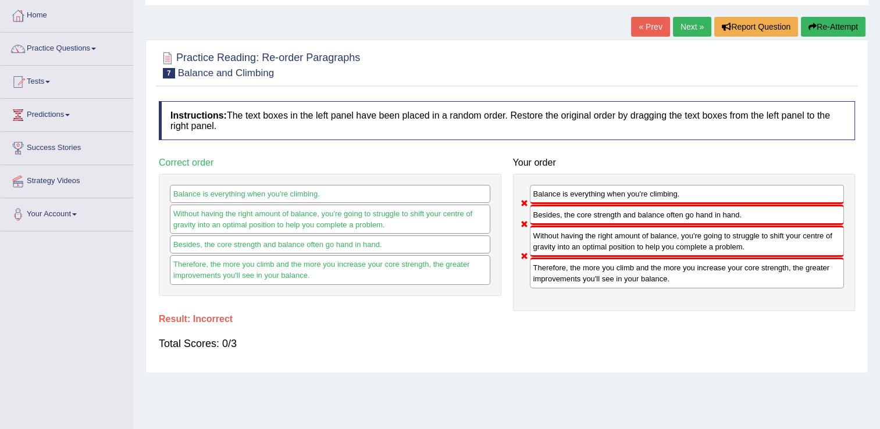
click at [692, 24] on link "Next »" at bounding box center [692, 27] width 38 height 20
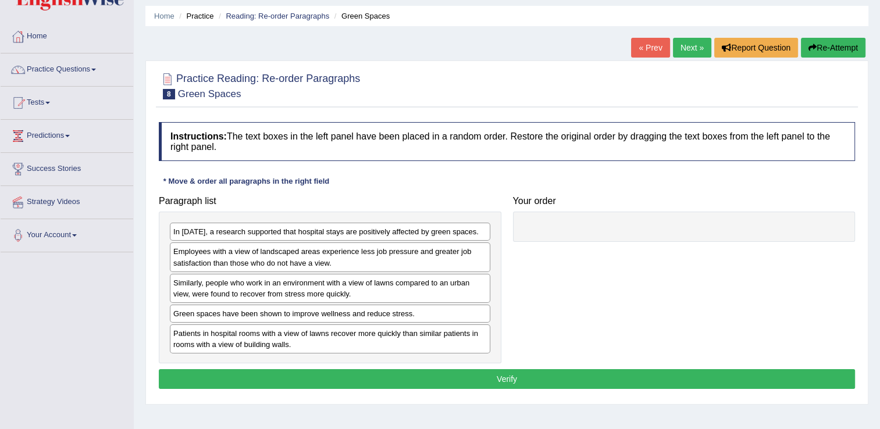
scroll to position [58, 0]
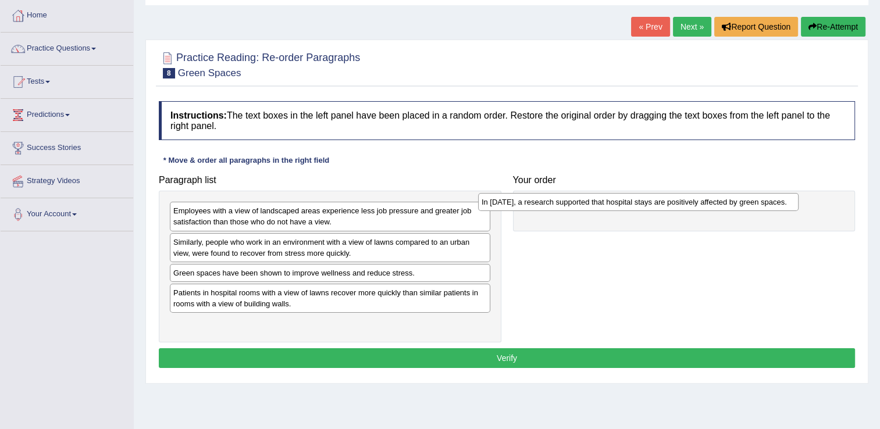
drag, startPoint x: 265, startPoint y: 212, endPoint x: 608, endPoint y: 203, distance: 343.1
click at [608, 203] on div "In [DATE], a research supported that hospital stays are positively affected by …" at bounding box center [638, 202] width 320 height 18
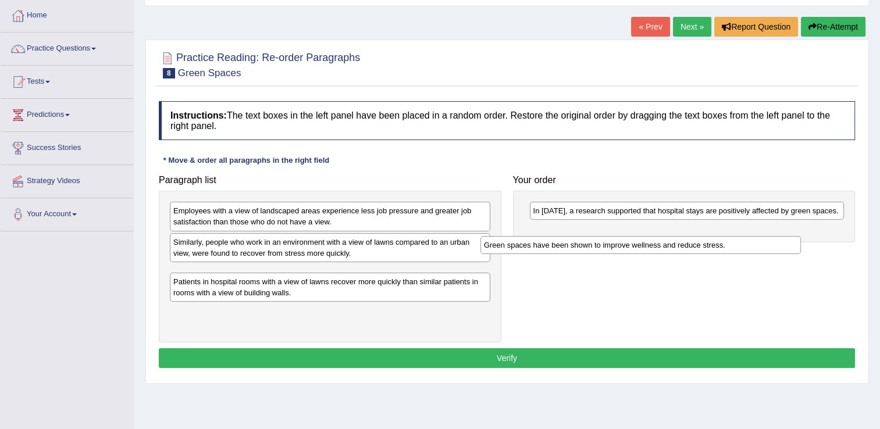
drag, startPoint x: 305, startPoint y: 274, endPoint x: 652, endPoint y: 233, distance: 349.5
click at [652, 236] on div "Green spaces have been shown to improve wellness and reduce stress." at bounding box center [640, 245] width 320 height 18
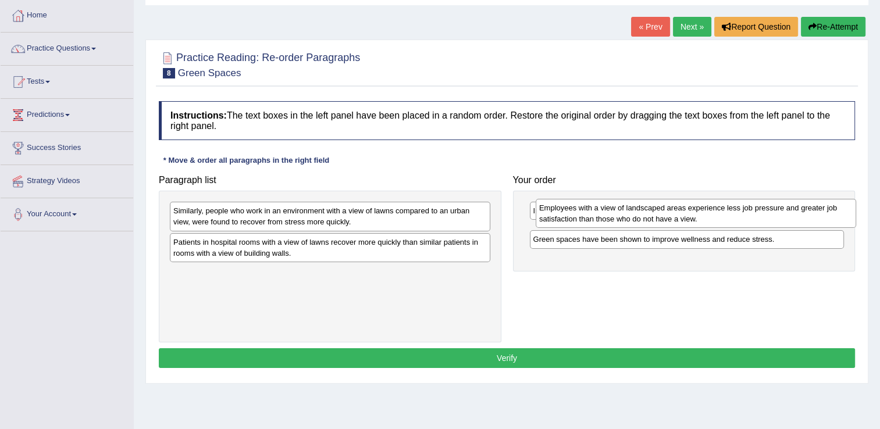
drag, startPoint x: 291, startPoint y: 216, endPoint x: 657, endPoint y: 221, distance: 365.7
click at [657, 221] on div "Employees with a view of landscaped areas experience less job pressure and grea…" at bounding box center [695, 213] width 320 height 29
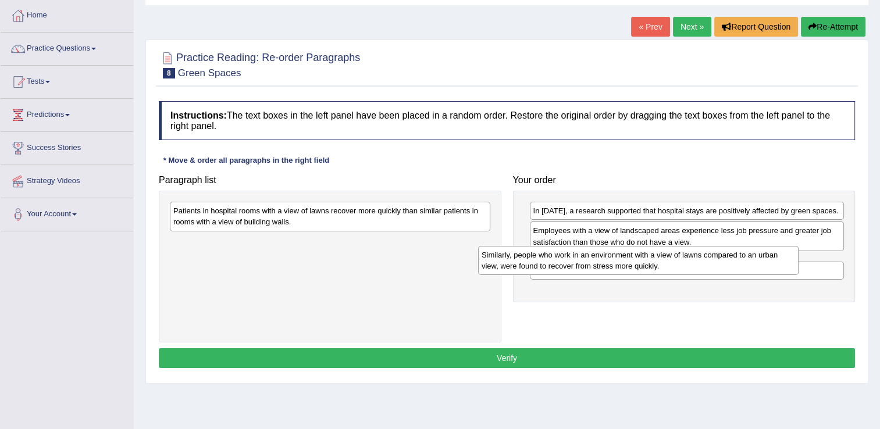
drag, startPoint x: 302, startPoint y: 219, endPoint x: 615, endPoint y: 262, distance: 315.6
click at [614, 262] on div "Similarly, people who work in an environment with a view of lawns compared to a…" at bounding box center [638, 260] width 320 height 29
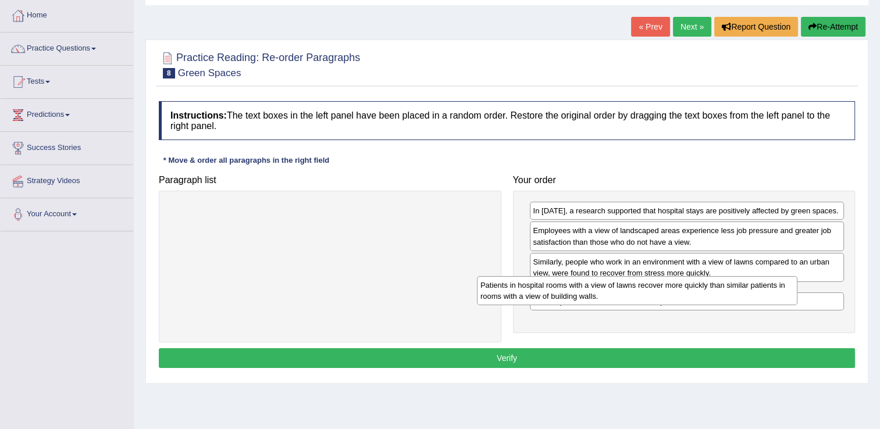
drag, startPoint x: 375, startPoint y: 217, endPoint x: 687, endPoint y: 292, distance: 320.9
click at [686, 292] on div "Patients in hospital rooms with a view of lawns recover more quickly than simil…" at bounding box center [637, 290] width 320 height 29
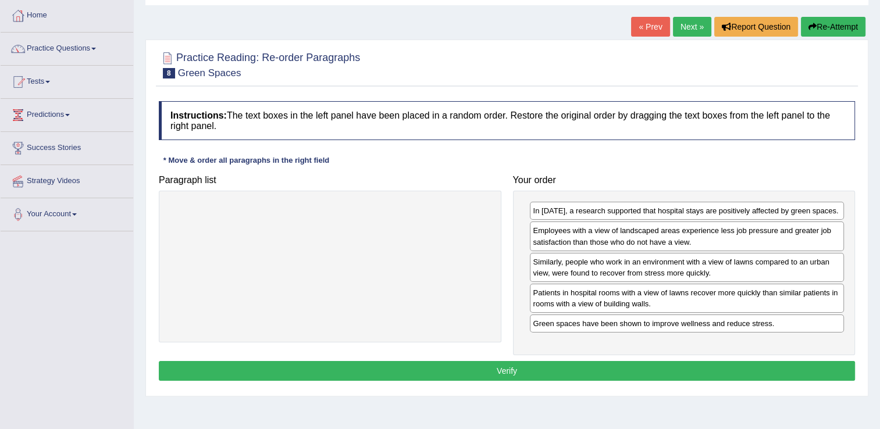
click at [576, 369] on button "Verify" at bounding box center [507, 371] width 696 height 20
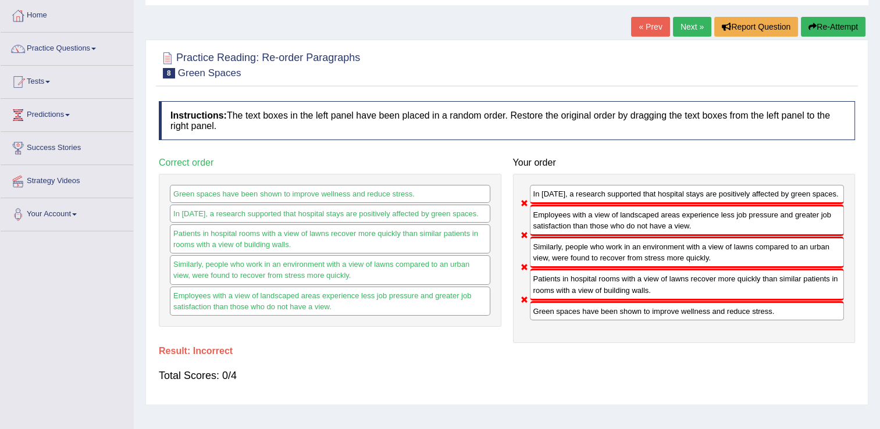
click at [694, 20] on link "Next »" at bounding box center [692, 27] width 38 height 20
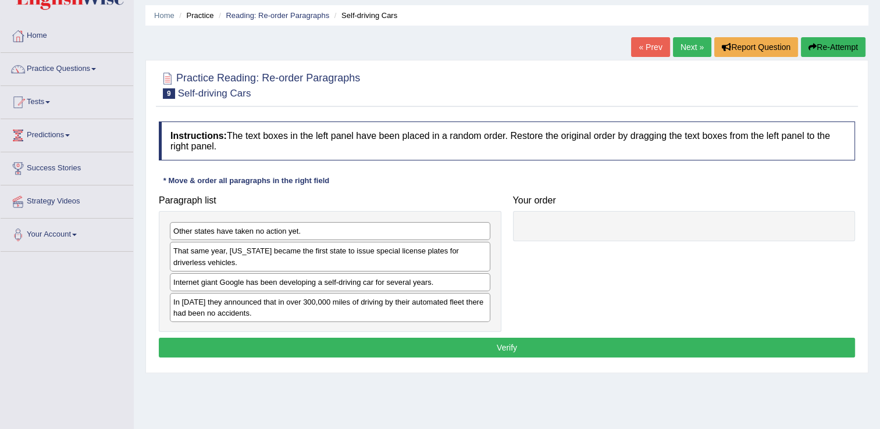
scroll to position [58, 0]
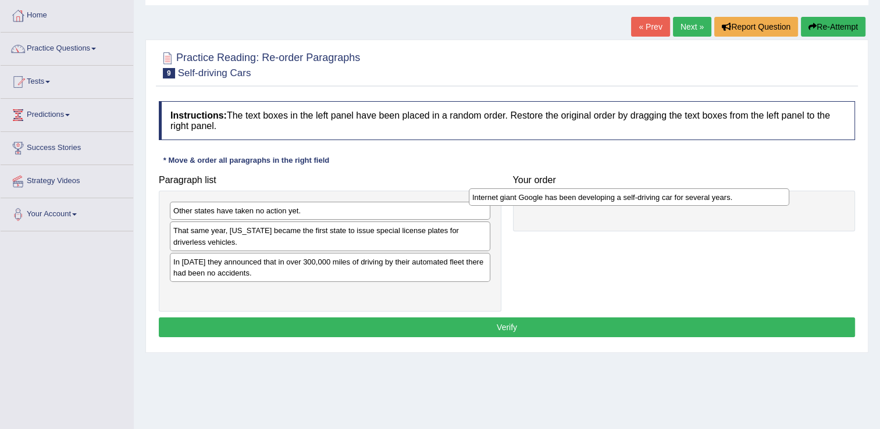
drag, startPoint x: 243, startPoint y: 264, endPoint x: 542, endPoint y: 200, distance: 305.6
click at [542, 200] on div "Internet giant Google has been developing a self-driving car for several years." at bounding box center [629, 197] width 320 height 18
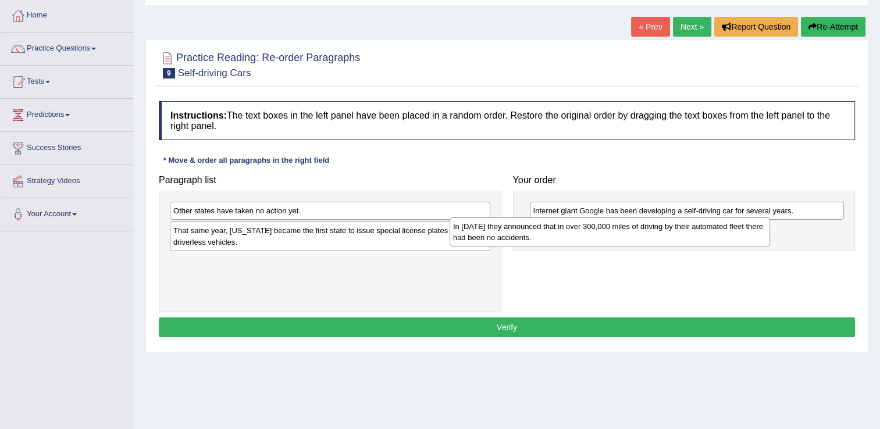
drag, startPoint x: 258, startPoint y: 266, endPoint x: 560, endPoint y: 227, distance: 305.5
click at [560, 227] on div "In [DATE] they announced that in over 300,000 miles of driving by their automat…" at bounding box center [609, 231] width 320 height 29
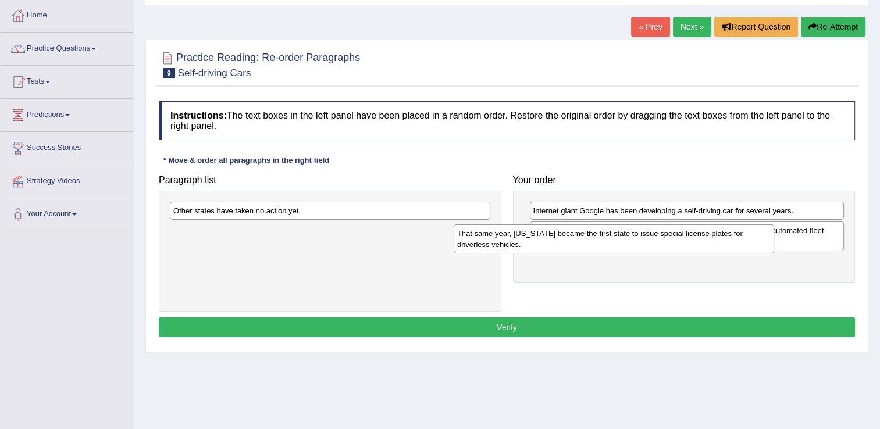
drag, startPoint x: 295, startPoint y: 238, endPoint x: 639, endPoint y: 251, distance: 345.0
click at [639, 251] on div "That same year, [US_STATE] became the first state to issue special license plat…" at bounding box center [613, 238] width 320 height 29
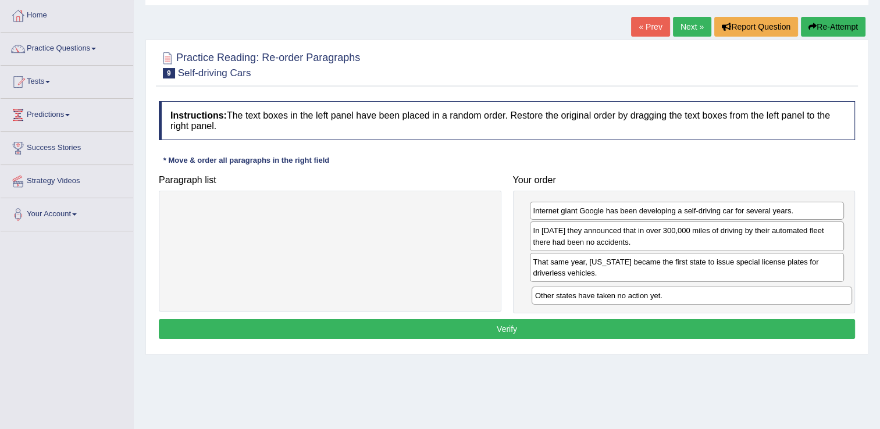
drag, startPoint x: 323, startPoint y: 209, endPoint x: 688, endPoint y: 291, distance: 373.7
click at [688, 292] on div "Other states have taken no action yet." at bounding box center [691, 296] width 320 height 18
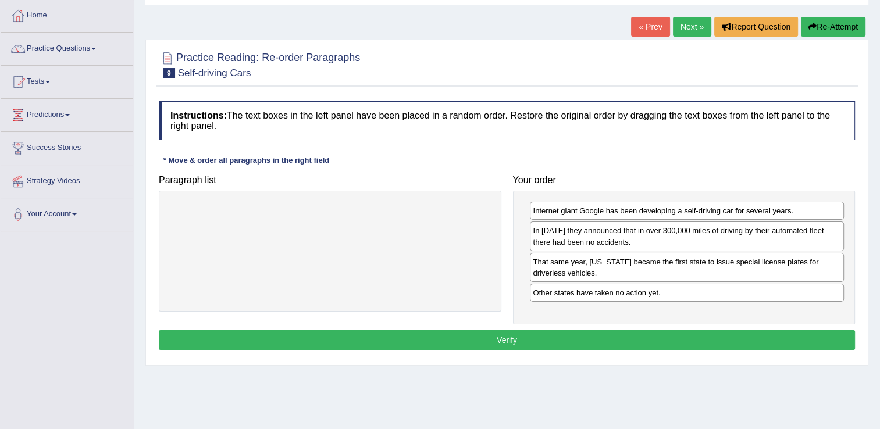
click at [553, 338] on button "Verify" at bounding box center [507, 340] width 696 height 20
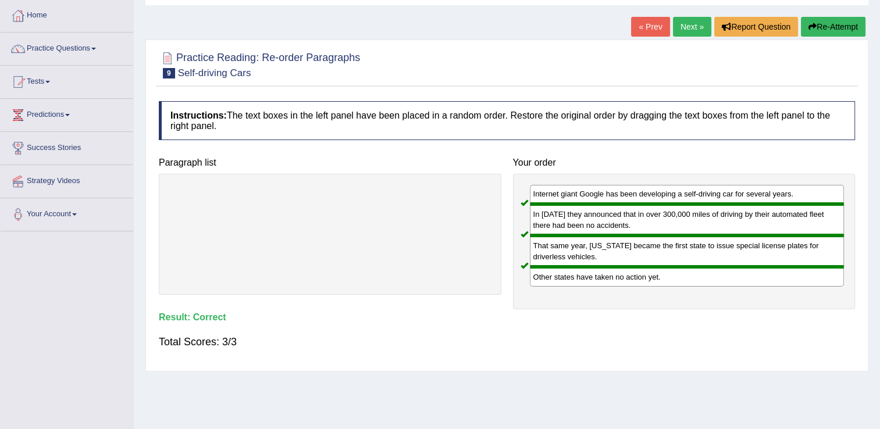
click at [682, 28] on link "Next »" at bounding box center [692, 27] width 38 height 20
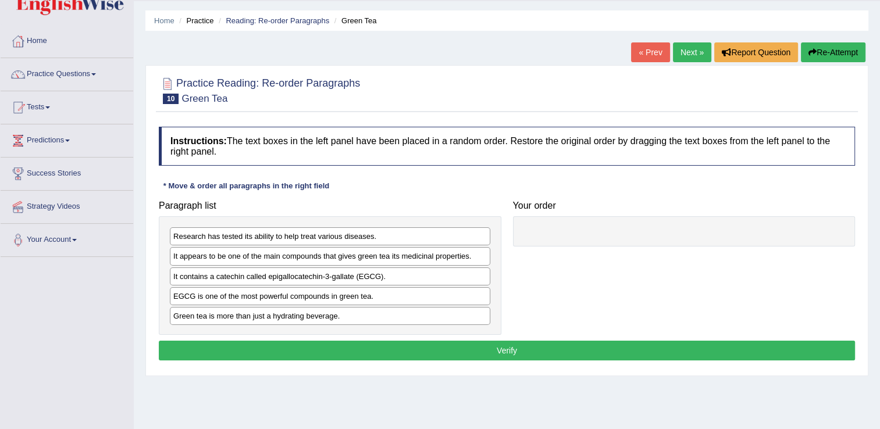
scroll to position [58, 0]
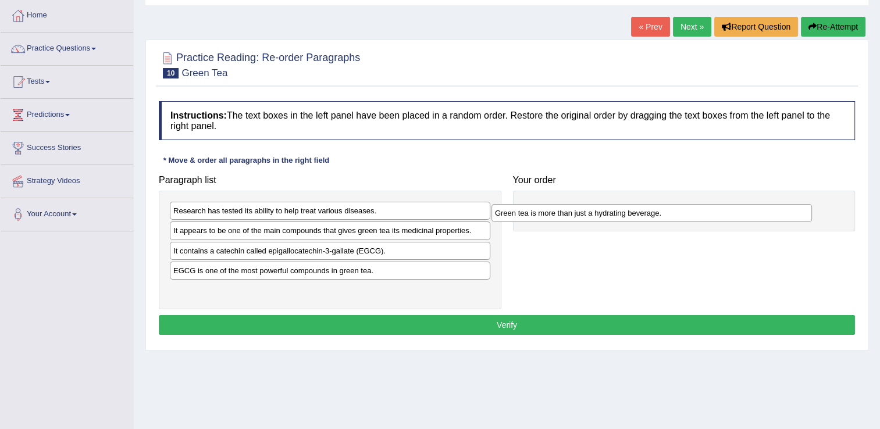
drag, startPoint x: 232, startPoint y: 292, endPoint x: 585, endPoint y: 205, distance: 364.1
click at [585, 205] on div "Green tea is more than just a hydrating beverage." at bounding box center [651, 213] width 320 height 18
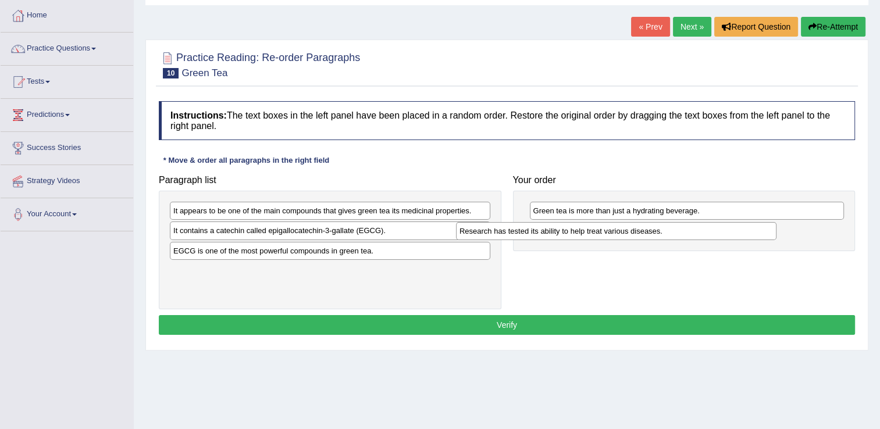
drag, startPoint x: 274, startPoint y: 213, endPoint x: 605, endPoint y: 231, distance: 331.3
click at [605, 231] on div "Research has tested its ability to help treat various diseases." at bounding box center [616, 231] width 320 height 18
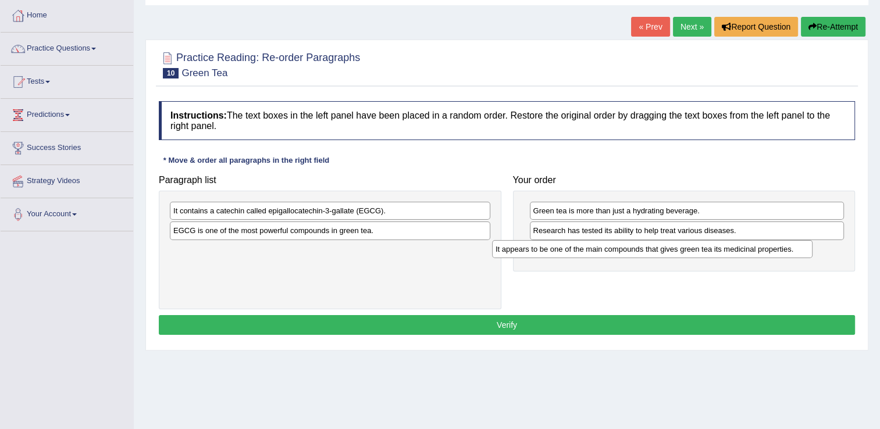
drag, startPoint x: 248, startPoint y: 213, endPoint x: 595, endPoint y: 250, distance: 349.6
click at [595, 250] on div "It appears to be one of the main compounds that gives green tea its medicinal p…" at bounding box center [652, 249] width 320 height 18
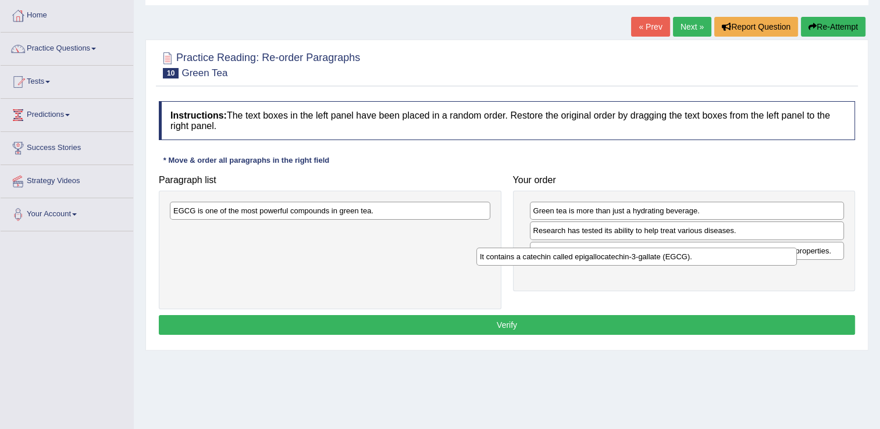
drag, startPoint x: 370, startPoint y: 216, endPoint x: 578, endPoint y: 251, distance: 211.5
click at [649, 259] on div "It contains a catechin called epigallocatechin-3-gallate (EGCG)." at bounding box center [636, 257] width 320 height 18
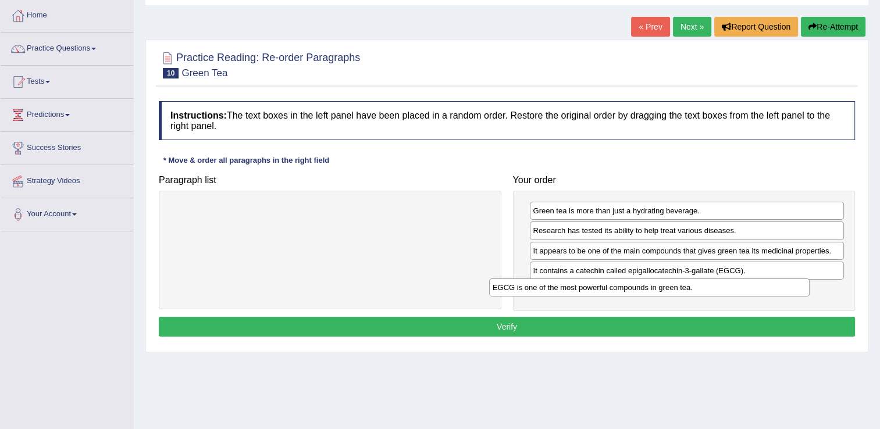
drag, startPoint x: 377, startPoint y: 214, endPoint x: 698, endPoint y: 291, distance: 329.4
click at [697, 291] on div "EGCG is one of the most powerful compounds in green tea." at bounding box center [649, 287] width 320 height 18
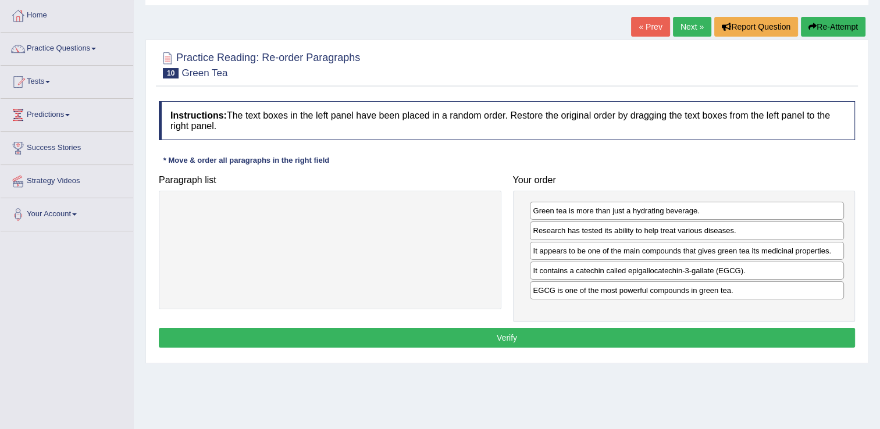
click at [507, 334] on button "Verify" at bounding box center [507, 338] width 696 height 20
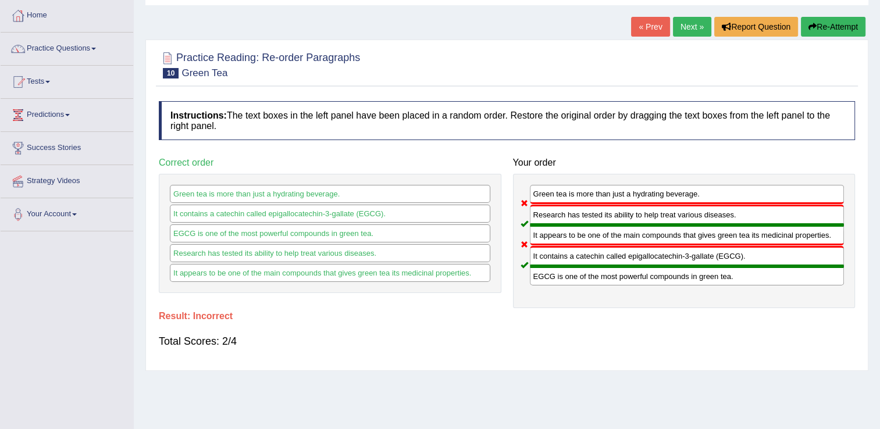
click at [684, 29] on link "Next »" at bounding box center [692, 27] width 38 height 20
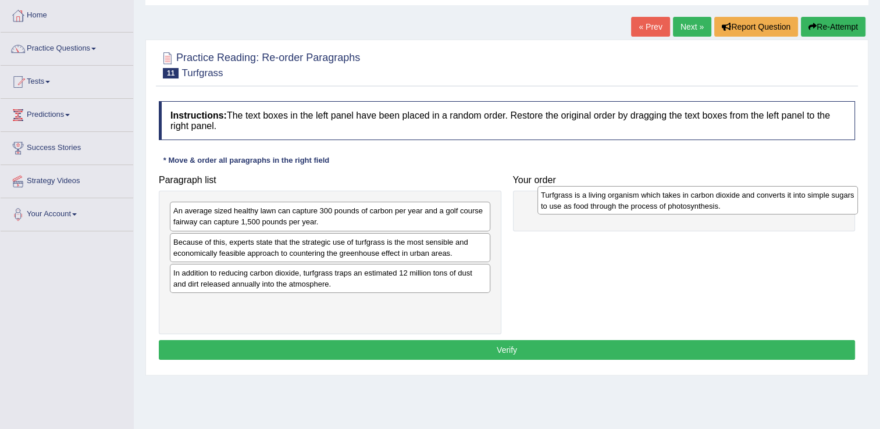
drag, startPoint x: 249, startPoint y: 309, endPoint x: 616, endPoint y: 201, distance: 383.0
click at [616, 201] on div "Turfgrass is a living organism which takes in carbon dioxide and converts it in…" at bounding box center [697, 200] width 320 height 29
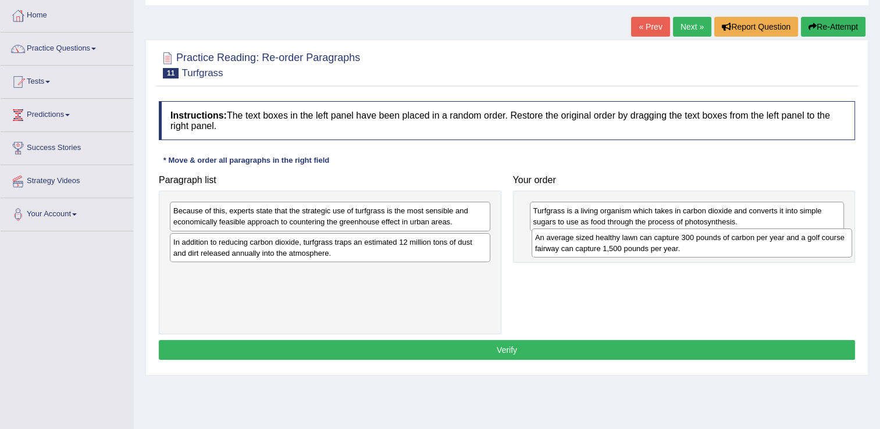
drag, startPoint x: 255, startPoint y: 223, endPoint x: 574, endPoint y: 245, distance: 320.5
click at [623, 251] on div "An average sized healthy lawn can capture 300 pounds of carbon per year and a g…" at bounding box center [691, 242] width 320 height 29
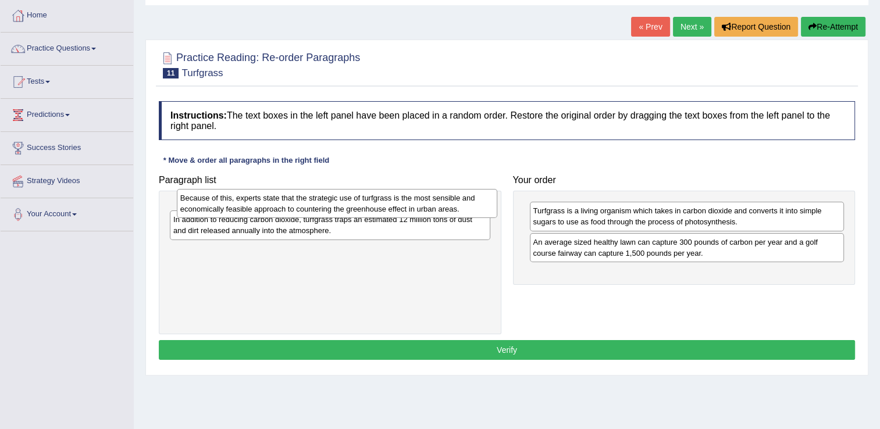
drag, startPoint x: 326, startPoint y: 215, endPoint x: 326, endPoint y: 203, distance: 11.1
click at [326, 203] on div "Because of this, experts state that the strategic use of turfgrass is the most …" at bounding box center [337, 203] width 320 height 29
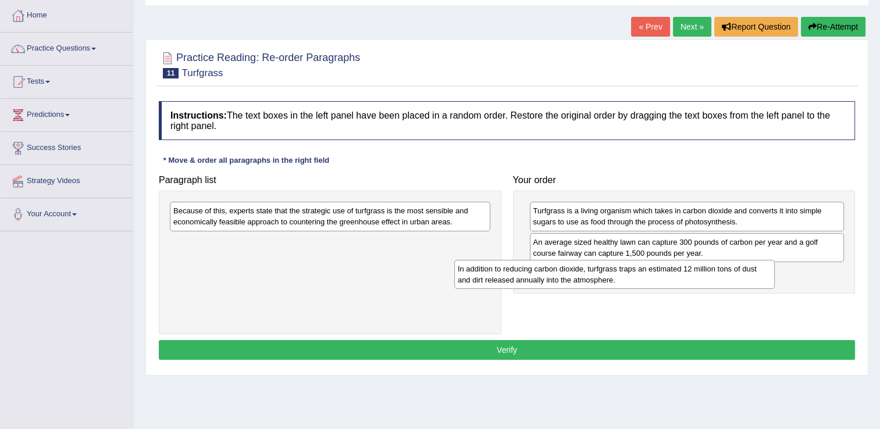
drag, startPoint x: 285, startPoint y: 244, endPoint x: 578, endPoint y: 271, distance: 294.9
click at [578, 271] on div "In addition to reducing carbon dioxide, turfgrass traps an estimated 12 million…" at bounding box center [614, 274] width 320 height 29
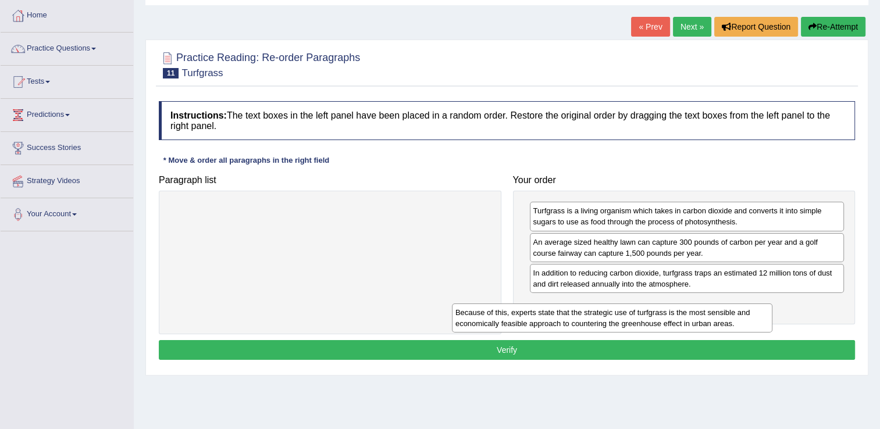
drag, startPoint x: 379, startPoint y: 210, endPoint x: 667, endPoint y: 310, distance: 305.2
click at [665, 312] on div "Because of this, experts state that the strategic use of turfgrass is the most …" at bounding box center [612, 317] width 320 height 29
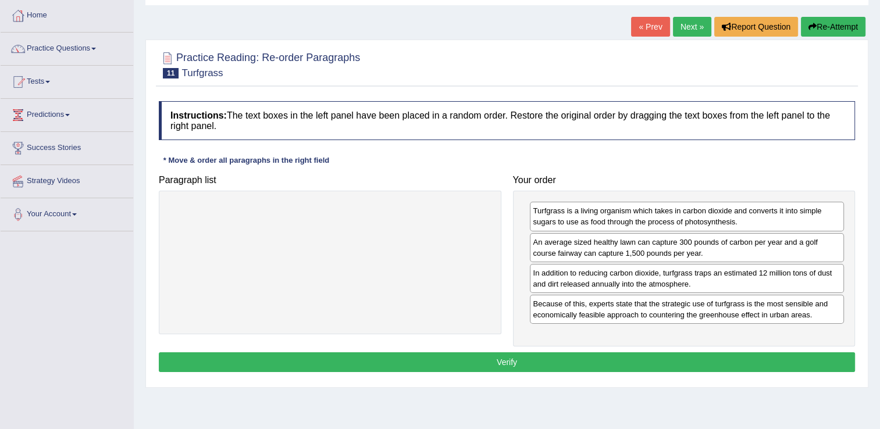
click at [604, 363] on button "Verify" at bounding box center [507, 362] width 696 height 20
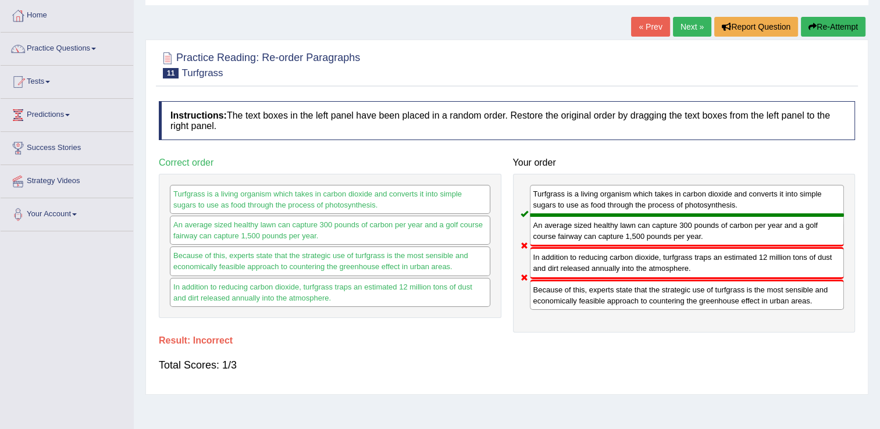
click at [683, 33] on link "Next »" at bounding box center [692, 27] width 38 height 20
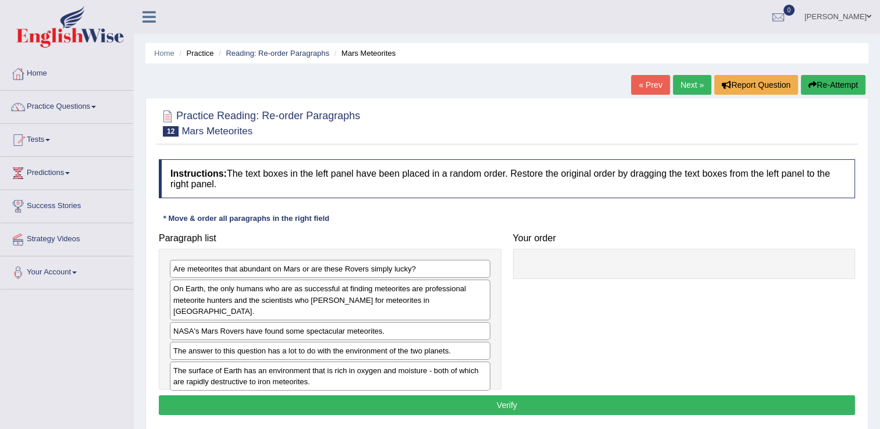
scroll to position [58, 0]
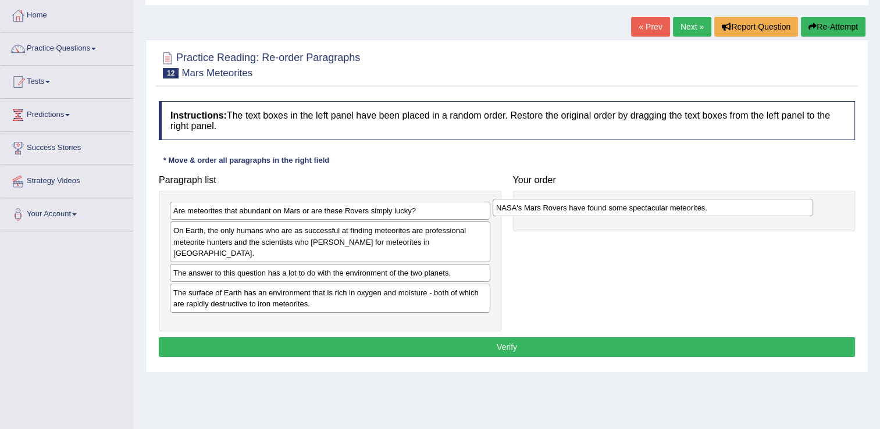
drag, startPoint x: 248, startPoint y: 262, endPoint x: 573, endPoint y: 209, distance: 328.8
click at [572, 209] on div "NASA's Mars Rovers have found some spectacular meteorites." at bounding box center [652, 208] width 320 height 18
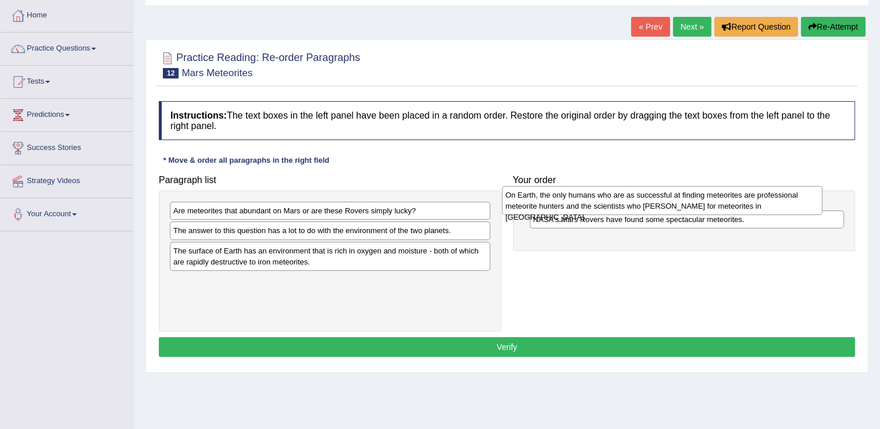
drag, startPoint x: 293, startPoint y: 237, endPoint x: 635, endPoint y: 201, distance: 344.3
click at [635, 201] on div "On Earth, the only humans who are as successful at finding meteorites are profe…" at bounding box center [662, 200] width 320 height 29
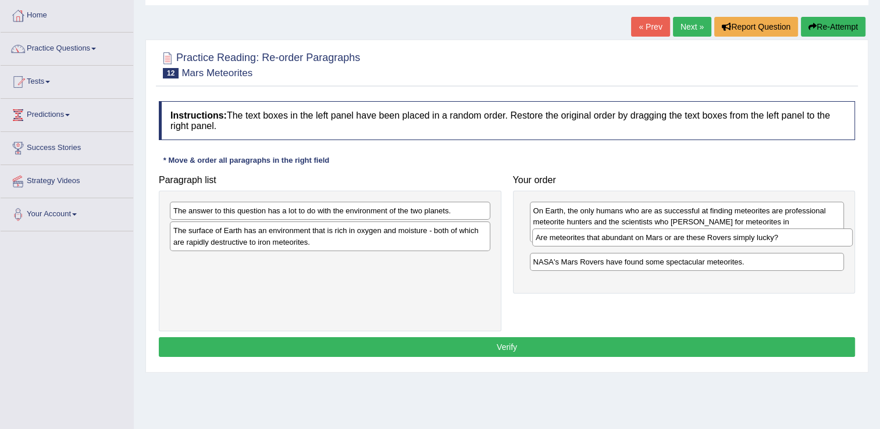
drag, startPoint x: 245, startPoint y: 208, endPoint x: 607, endPoint y: 235, distance: 362.6
click at [607, 235] on div "Are meteorites that abundant on Mars or are these Rovers simply lucky?" at bounding box center [692, 237] width 320 height 18
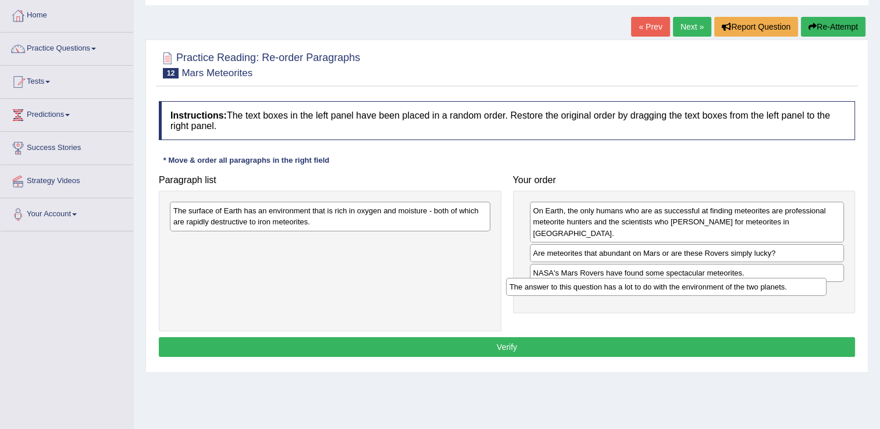
drag, startPoint x: 299, startPoint y: 208, endPoint x: 637, endPoint y: 286, distance: 347.2
click at [637, 287] on div "The answer to this question has a lot to do with the environment of the two pla…" at bounding box center [666, 287] width 320 height 18
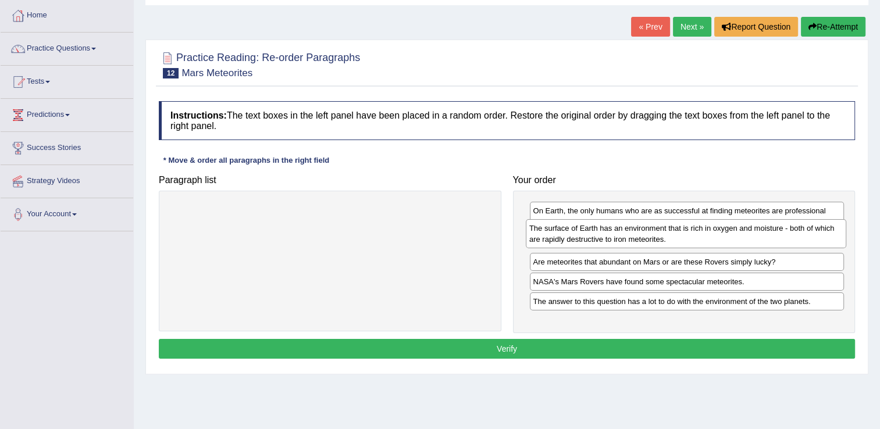
drag, startPoint x: 240, startPoint y: 218, endPoint x: 595, endPoint y: 235, distance: 356.2
click at [595, 235] on div "The surface of Earth has an environment that is rich in oxygen and moisture - b…" at bounding box center [686, 233] width 320 height 29
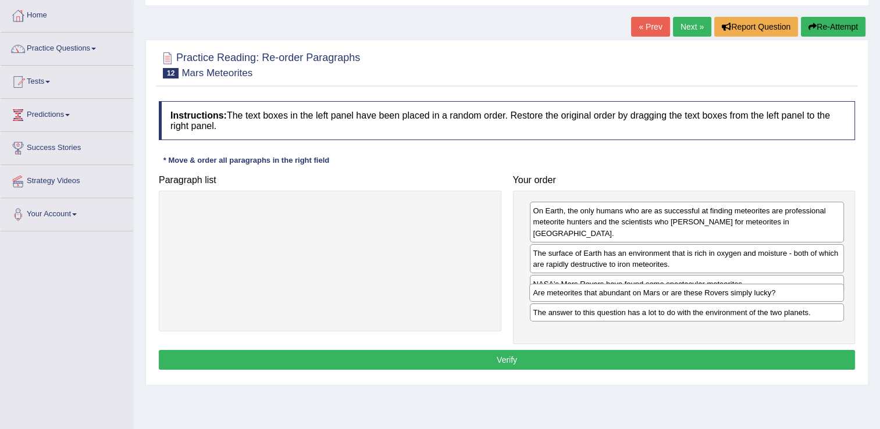
drag, startPoint x: 601, startPoint y: 271, endPoint x: 601, endPoint y: 291, distance: 19.8
click at [601, 291] on div "Are meteorites that abundant on Mars or are these Rovers simply lucky?" at bounding box center [686, 293] width 315 height 18
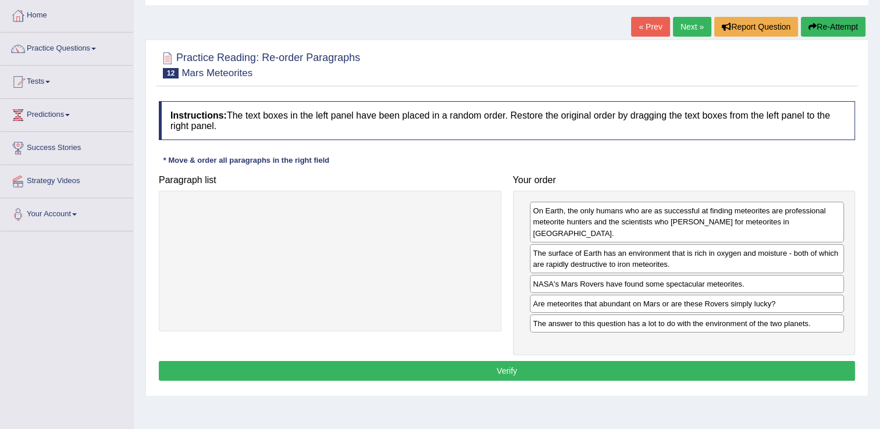
click at [624, 361] on button "Verify" at bounding box center [507, 371] width 696 height 20
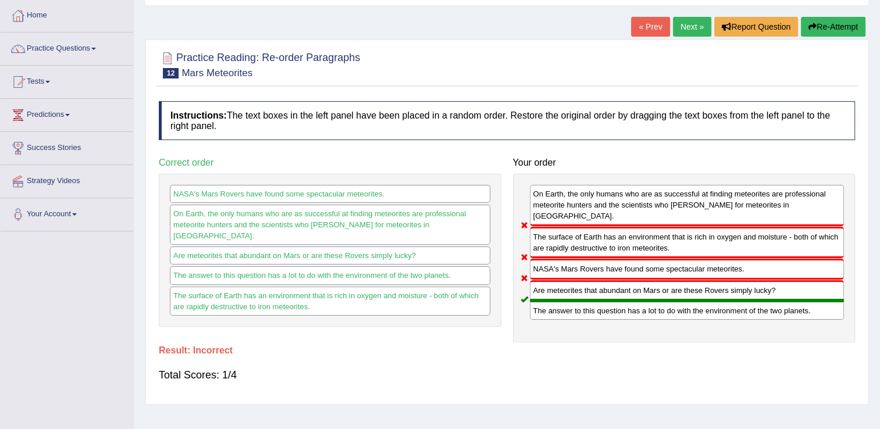
click at [691, 26] on link "Next »" at bounding box center [692, 27] width 38 height 20
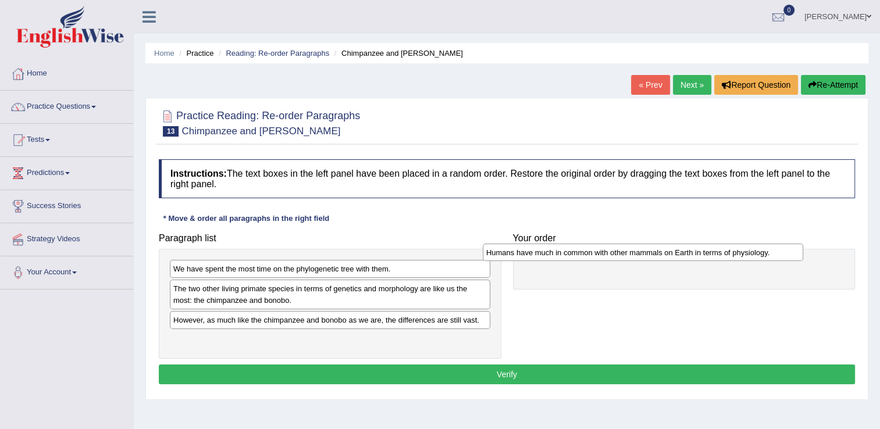
drag, startPoint x: 291, startPoint y: 315, endPoint x: 566, endPoint y: 248, distance: 283.7
click at [566, 248] on div "Humans have much in common with other mammals on Earth in terms of physiology." at bounding box center [643, 253] width 320 height 18
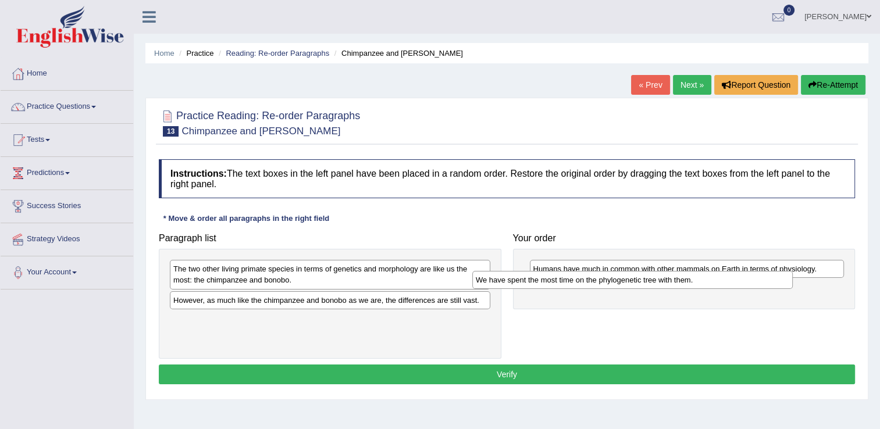
drag, startPoint x: 249, startPoint y: 269, endPoint x: 563, endPoint y: 281, distance: 314.2
click at [563, 281] on div "We have spent the most time on the phylogenetic tree with them." at bounding box center [632, 280] width 320 height 18
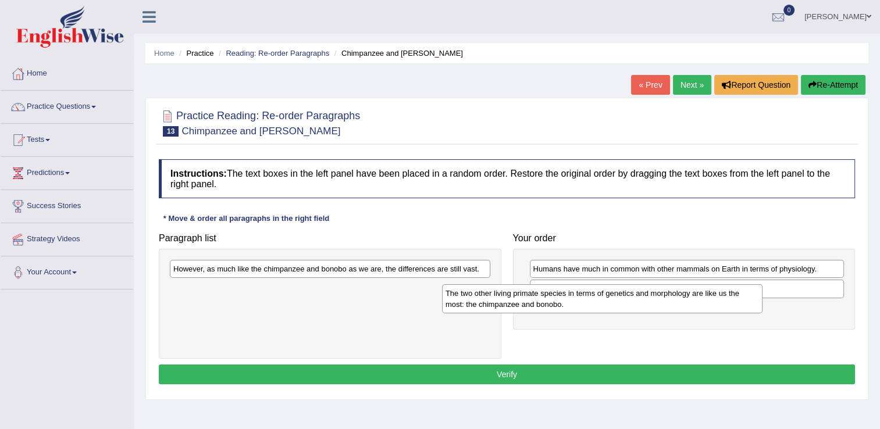
drag, startPoint x: 277, startPoint y: 274, endPoint x: 601, endPoint y: 302, distance: 325.1
click at [607, 301] on div "The two other living primate species in terms of genetics and morphology are li…" at bounding box center [602, 298] width 320 height 29
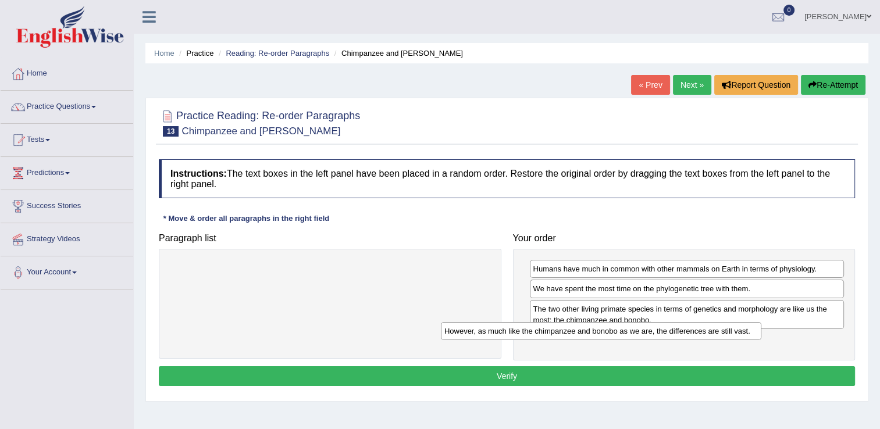
drag, startPoint x: 398, startPoint y: 270, endPoint x: 681, endPoint y: 340, distance: 292.2
click at [681, 340] on div "However, as much like the chimpanzee and bonobo as we are, the differences are …" at bounding box center [601, 331] width 320 height 18
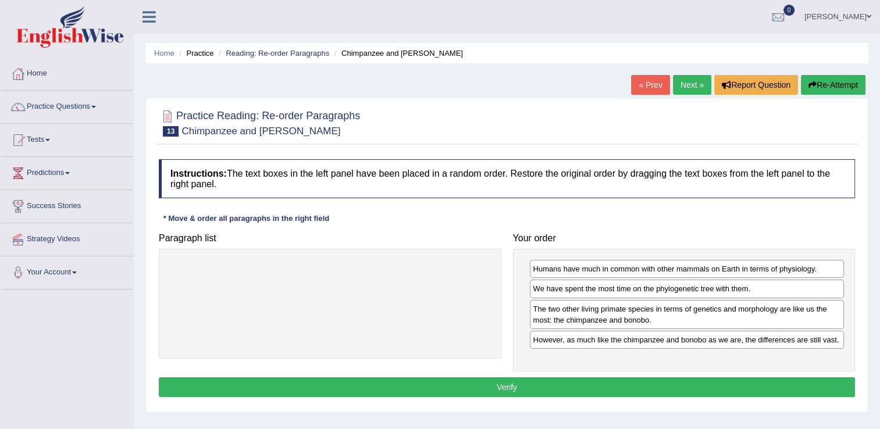
click at [589, 383] on button "Verify" at bounding box center [507, 387] width 696 height 20
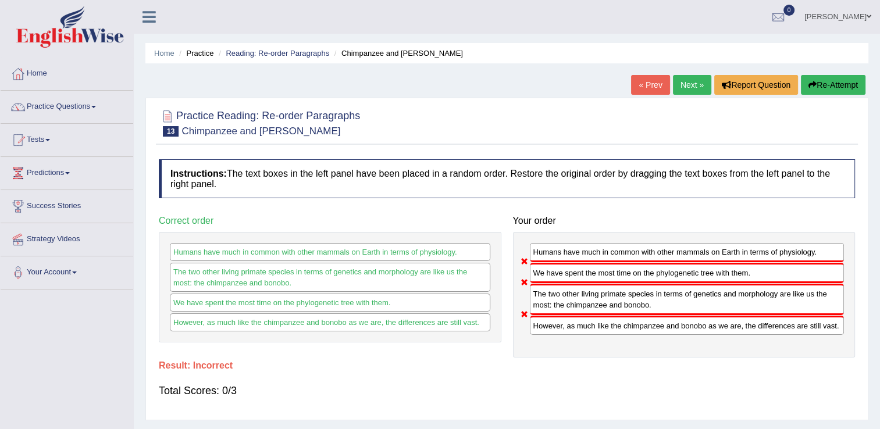
click at [695, 84] on link "Next »" at bounding box center [692, 85] width 38 height 20
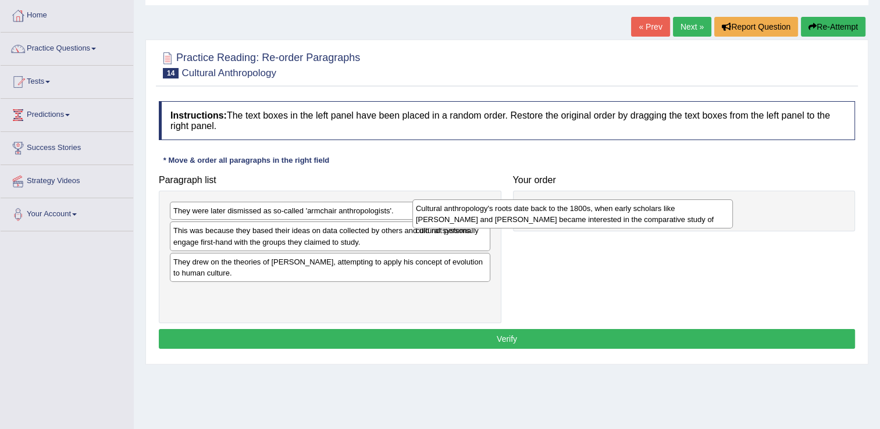
drag, startPoint x: 367, startPoint y: 229, endPoint x: 593, endPoint y: 207, distance: 226.6
click at [592, 207] on div "Cultural anthropology's roots date back to the 1800s, when early scholars like …" at bounding box center [572, 213] width 320 height 29
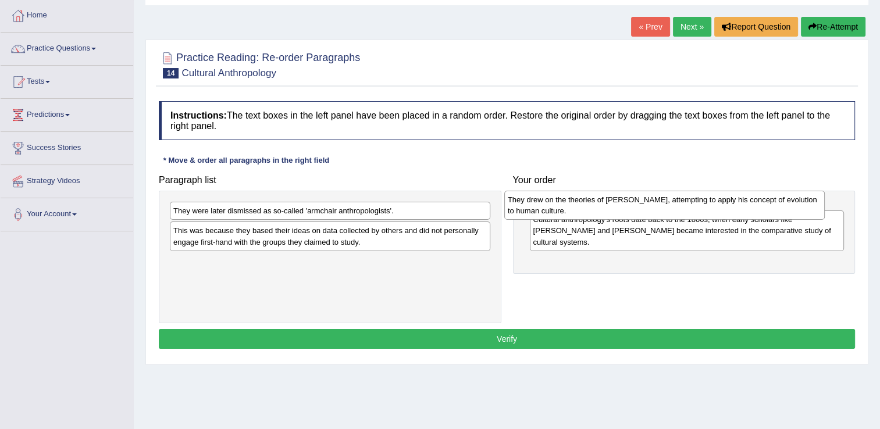
drag, startPoint x: 265, startPoint y: 273, endPoint x: 602, endPoint y: 210, distance: 342.9
click at [602, 210] on div "They drew on the theories of [PERSON_NAME], attempting to apply his concept of …" at bounding box center [664, 205] width 320 height 29
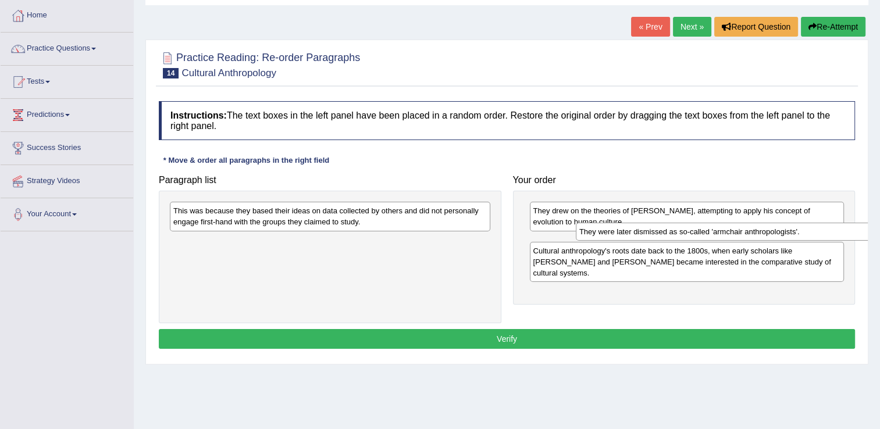
drag, startPoint x: 555, startPoint y: 216, endPoint x: 635, endPoint y: 234, distance: 81.7
click at [683, 234] on div "They were later dismissed as so-called 'armchair anthropologists'." at bounding box center [736, 232] width 320 height 18
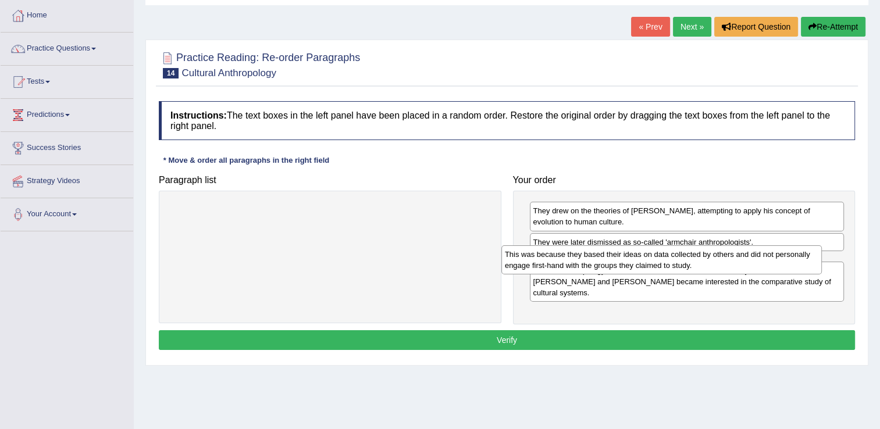
drag, startPoint x: 403, startPoint y: 220, endPoint x: 738, endPoint y: 266, distance: 337.5
click at [736, 266] on div "This was because they based their ideas on data collected by others and did not…" at bounding box center [661, 259] width 320 height 29
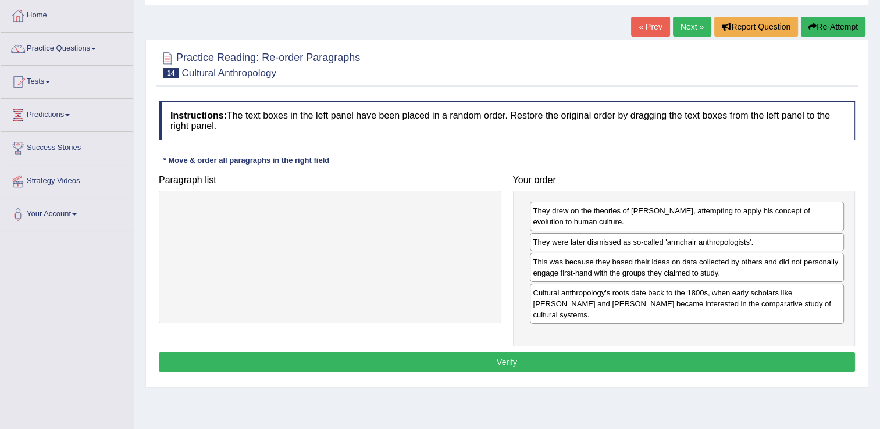
click at [649, 352] on button "Verify" at bounding box center [507, 362] width 696 height 20
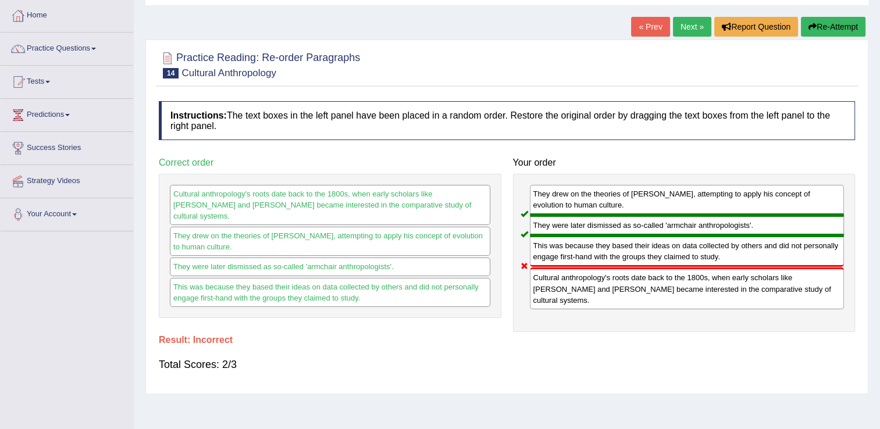
click at [686, 24] on link "Next »" at bounding box center [692, 27] width 38 height 20
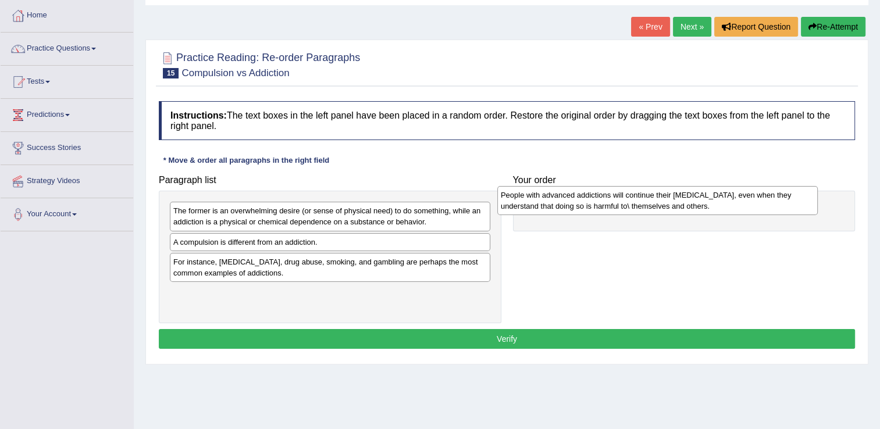
drag, startPoint x: 269, startPoint y: 249, endPoint x: 599, endPoint y: 202, distance: 333.5
click at [599, 202] on div "People with advanced addictions will continue their addictive behavior, even wh…" at bounding box center [657, 200] width 320 height 29
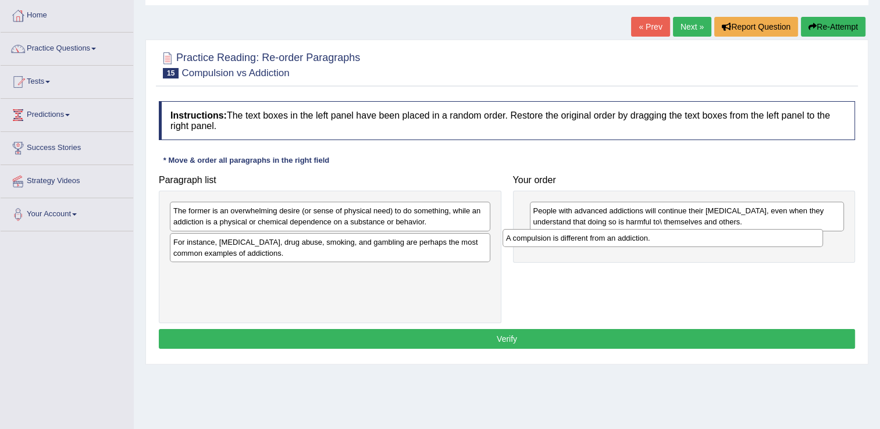
drag, startPoint x: 366, startPoint y: 238, endPoint x: 614, endPoint y: 238, distance: 248.2
click at [614, 238] on div "A compulsion is different from an addiction." at bounding box center [662, 238] width 320 height 18
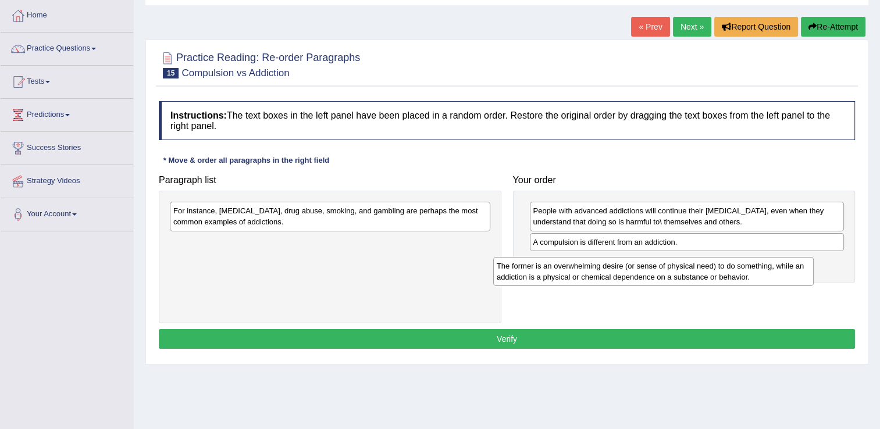
drag, startPoint x: 251, startPoint y: 220, endPoint x: 543, endPoint y: 271, distance: 296.3
click at [577, 274] on div "The former is an overwhelming desire (or sense of physical need) to do somethin…" at bounding box center [653, 271] width 320 height 29
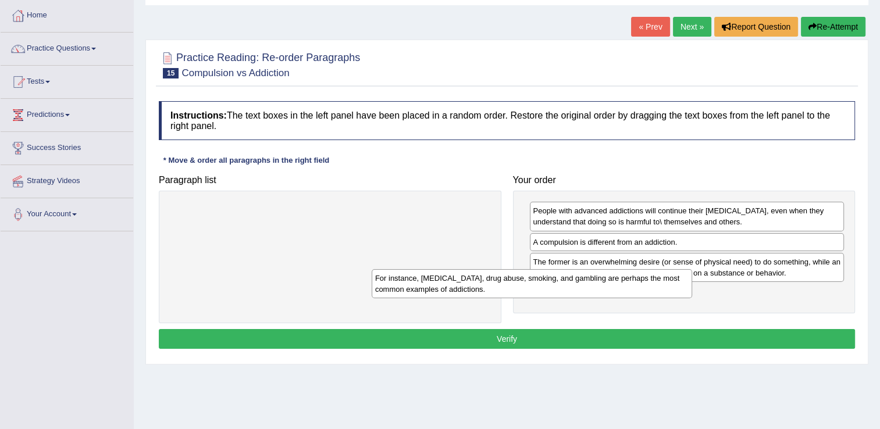
drag, startPoint x: 330, startPoint y: 224, endPoint x: 587, endPoint y: 294, distance: 265.7
click at [587, 294] on div "For instance, alcoholism, drug abuse, smoking, and gambling are perhaps the mos…" at bounding box center [531, 283] width 320 height 29
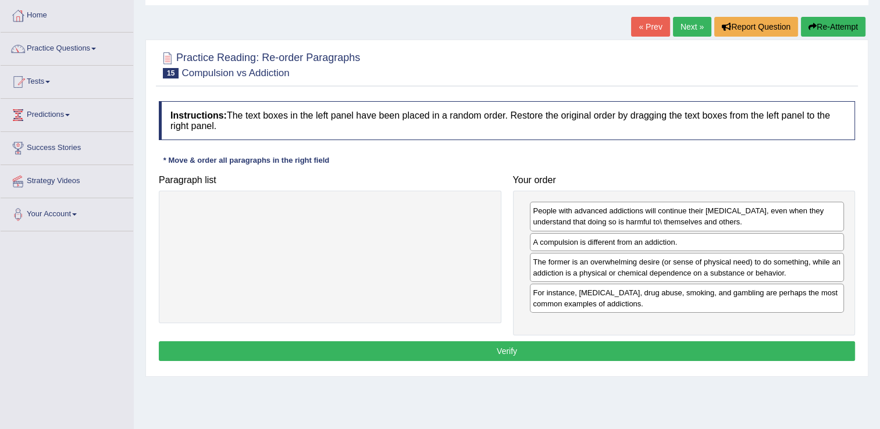
click at [551, 346] on button "Verify" at bounding box center [507, 351] width 696 height 20
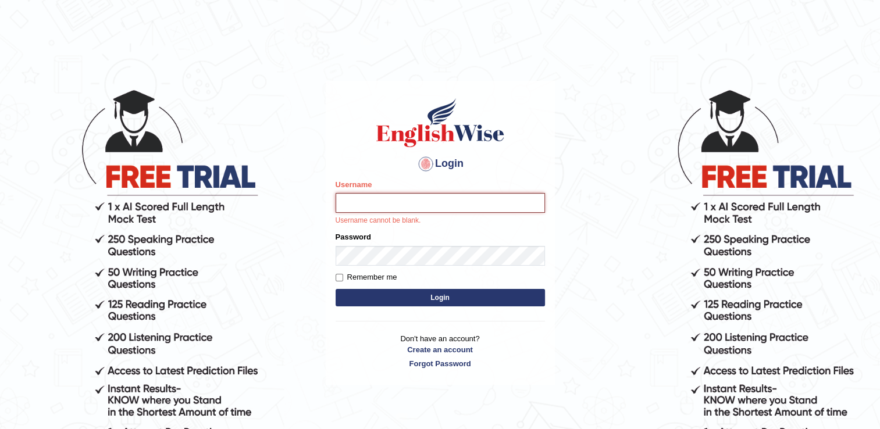
type input "david84"
click at [394, 292] on button "Login" at bounding box center [439, 297] width 209 height 17
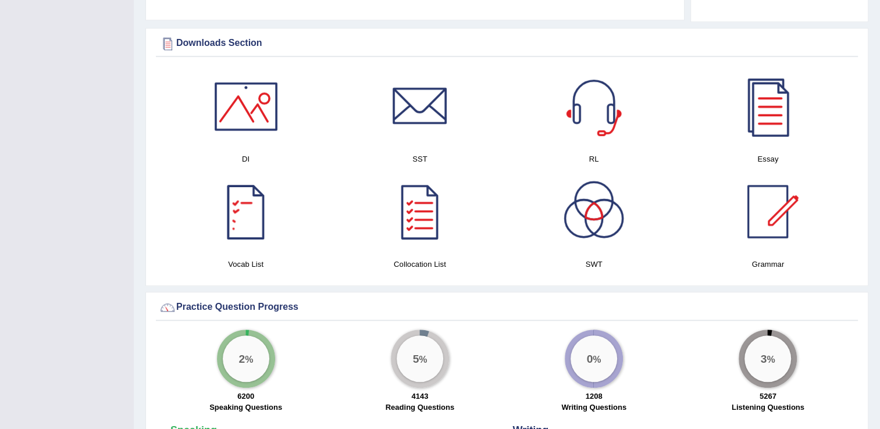
scroll to position [581, 0]
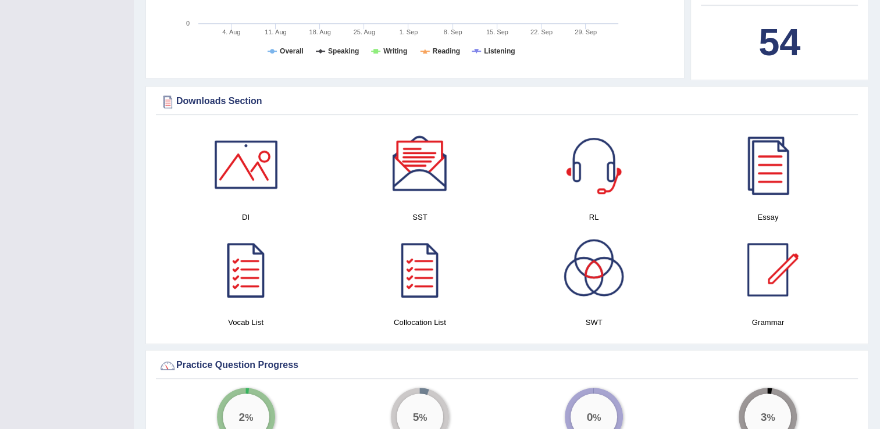
click at [420, 176] on div at bounding box center [419, 164] width 81 height 81
click at [592, 277] on div at bounding box center [593, 269] width 81 height 81
